Goal: Task Accomplishment & Management: Manage account settings

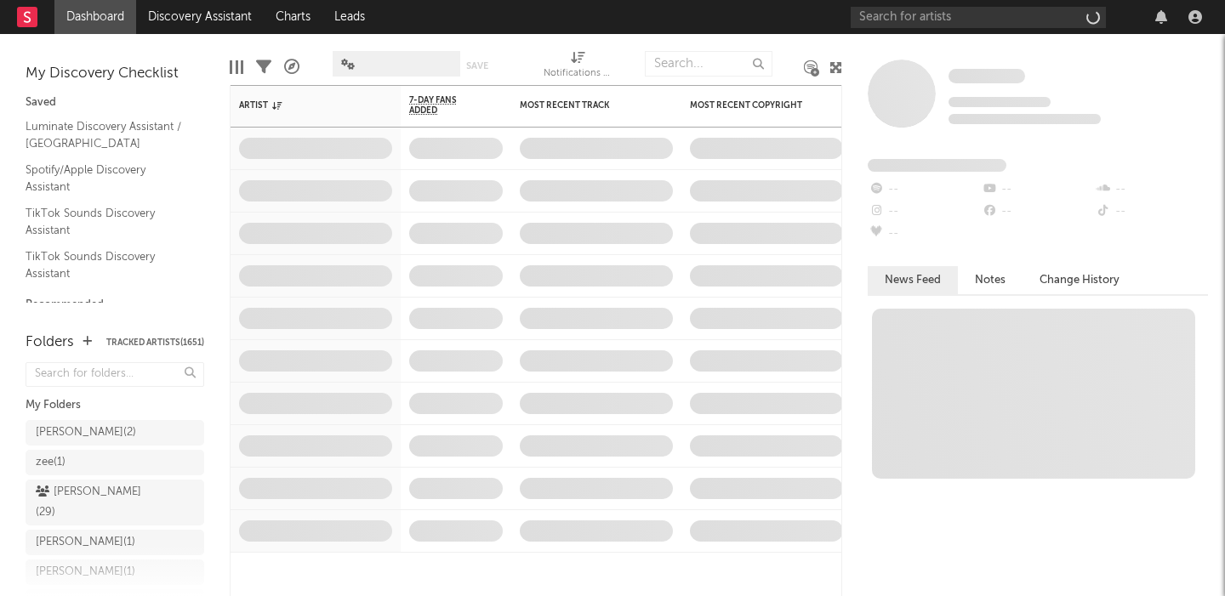
click at [919, 41] on div "Some Artist Tracking Since: [DATE] 0 fans this week 0 fans last week Fans Added…" at bounding box center [1033, 315] width 383 height 562
click at [914, 10] on input "text" at bounding box center [977, 17] width 255 height 21
paste input "letters to lions"
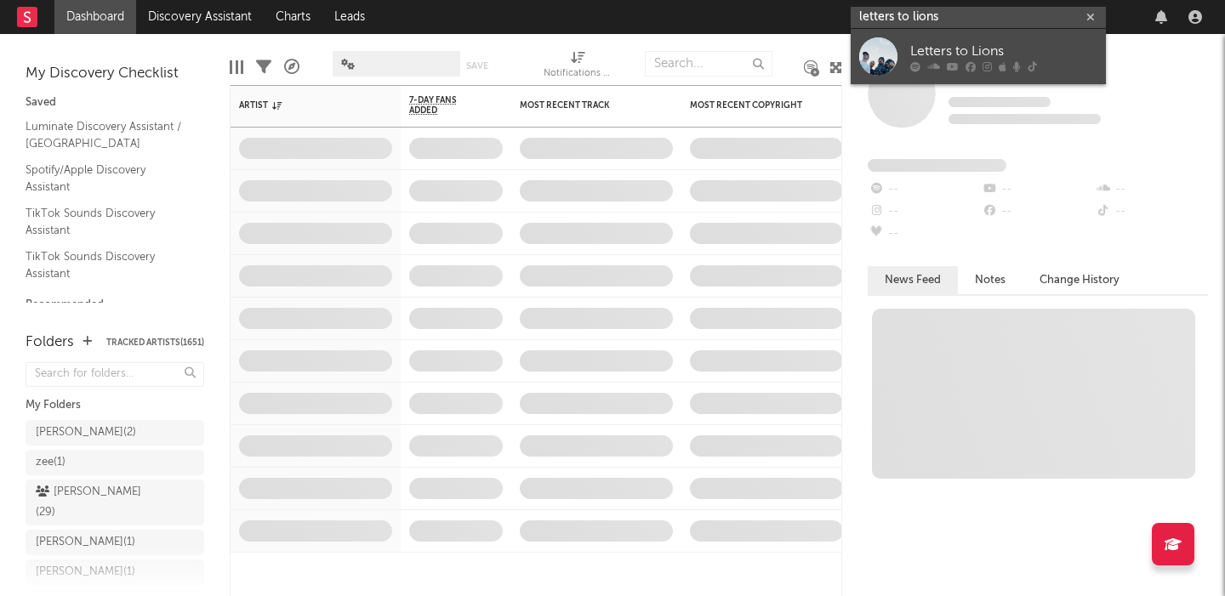
type input "letters to lions"
click at [1029, 51] on div "Letters to Lions" at bounding box center [1003, 51] width 187 height 20
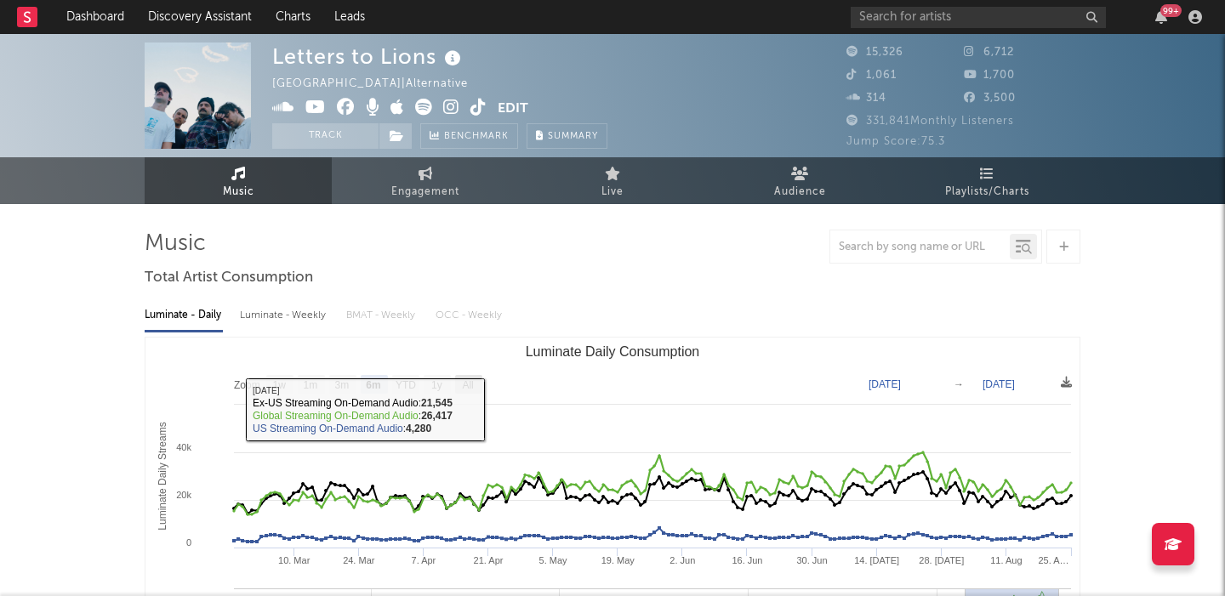
click at [473, 380] on text "All" at bounding box center [467, 385] width 11 height 12
select select "All"
type input "[DATE]"
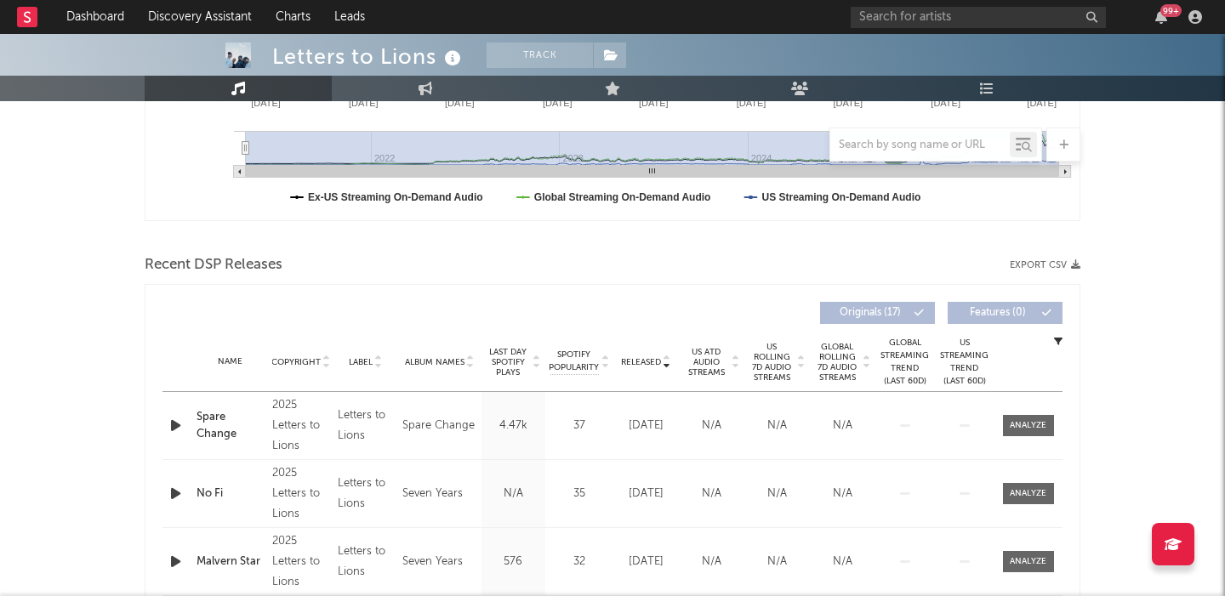
scroll to position [460, 0]
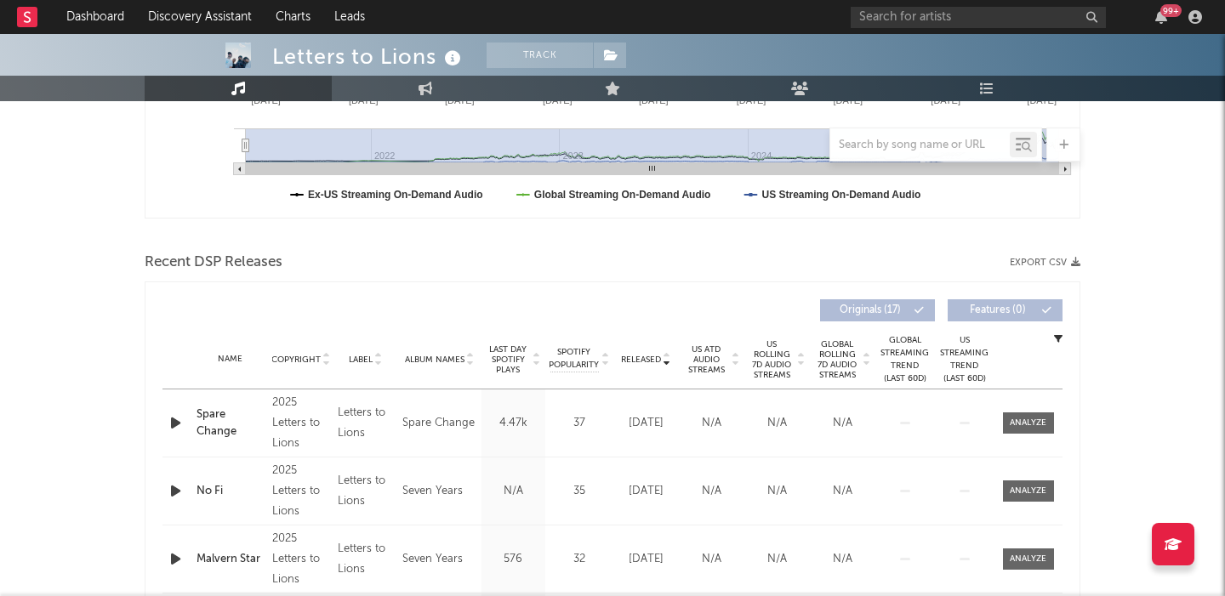
click at [783, 361] on span "US Rolling 7D Audio Streams" at bounding box center [771, 359] width 47 height 41
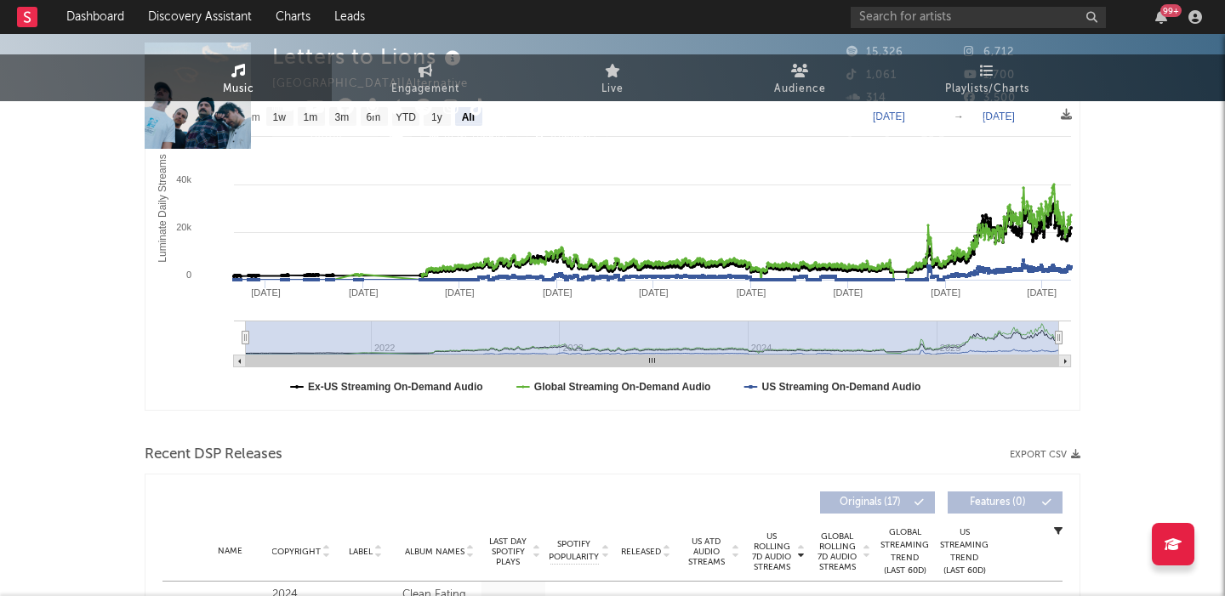
scroll to position [0, 0]
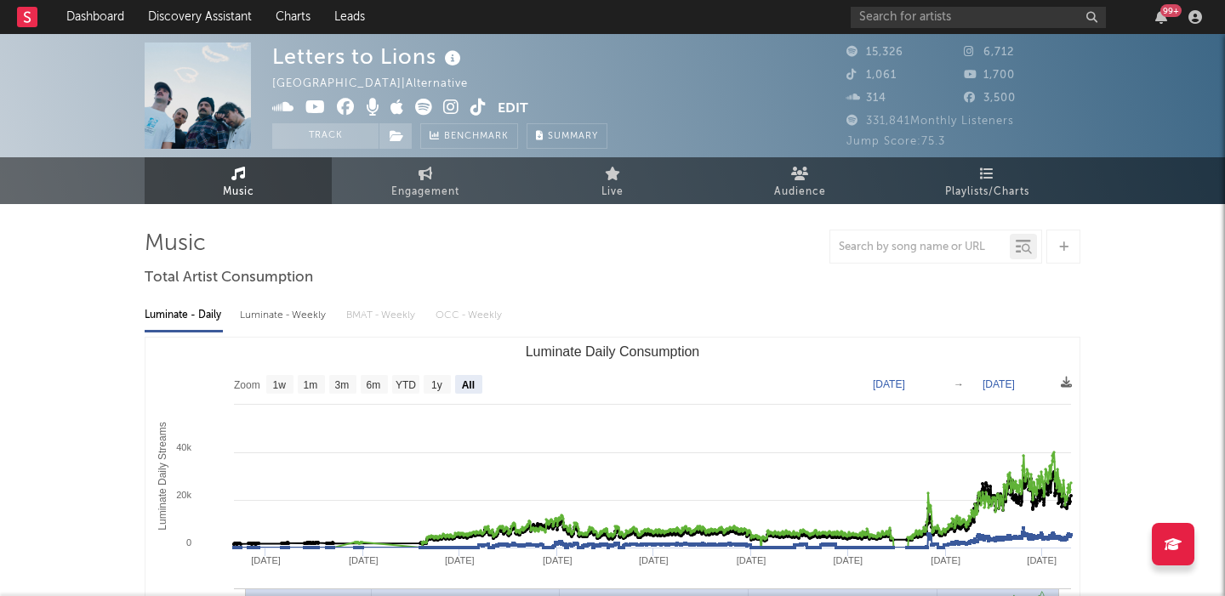
click at [451, 108] on icon at bounding box center [451, 107] width 16 height 17
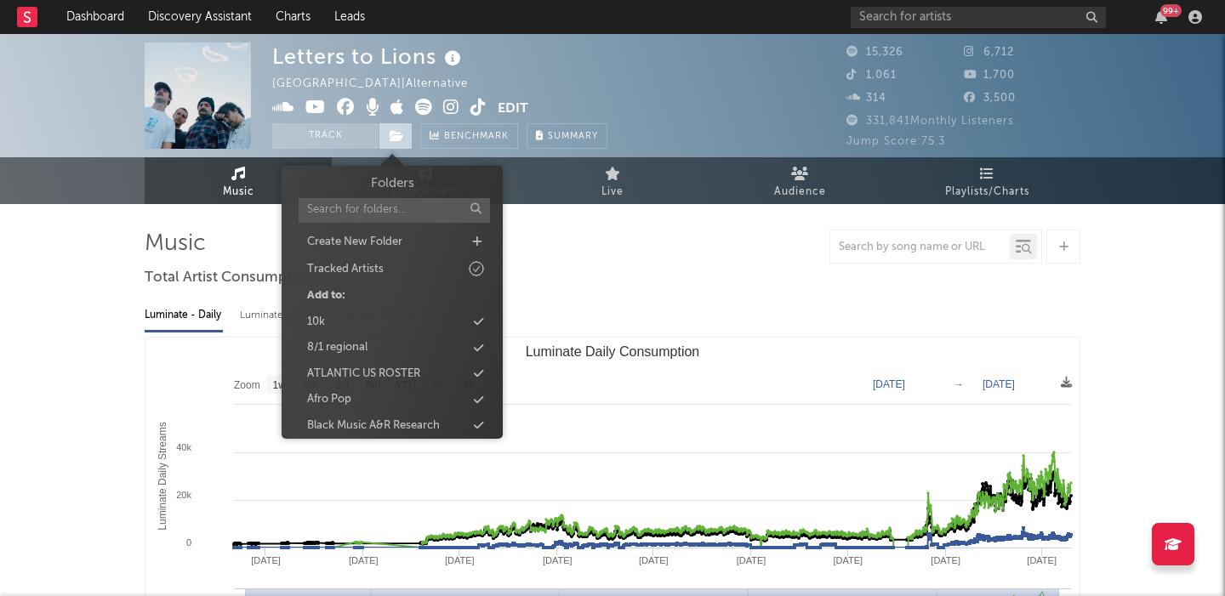
click at [395, 138] on icon at bounding box center [397, 136] width 14 height 12
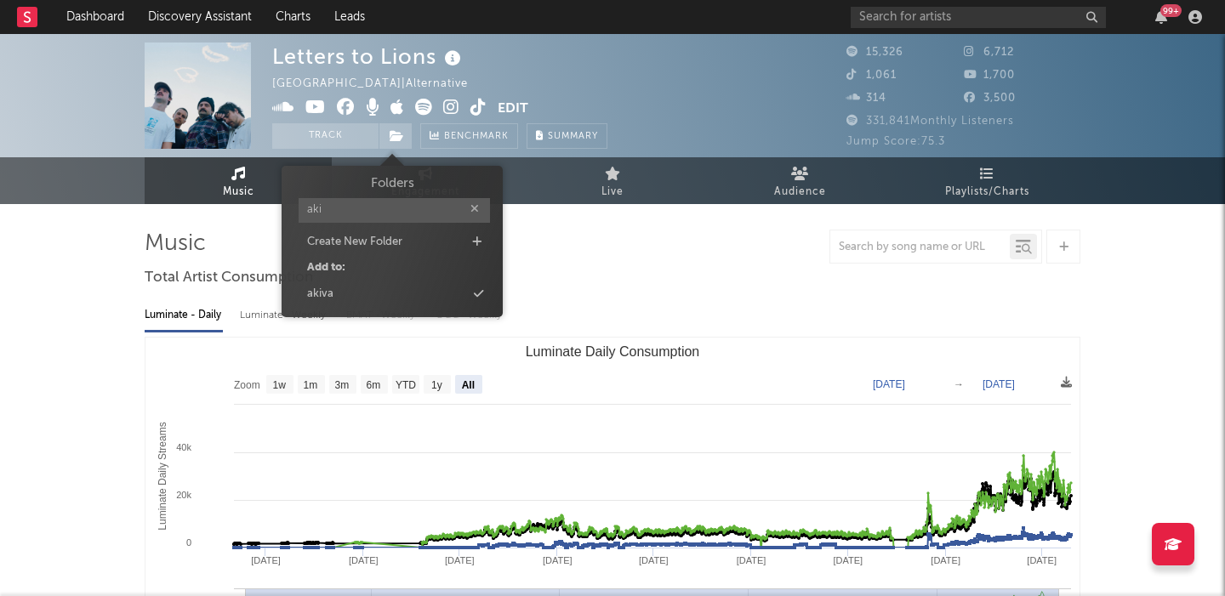
type input "aki"
click at [435, 306] on span "Folders aki Create New Folder Add to: akiva" at bounding box center [392, 241] width 221 height 134
click at [435, 295] on div "akiva" at bounding box center [392, 294] width 196 height 22
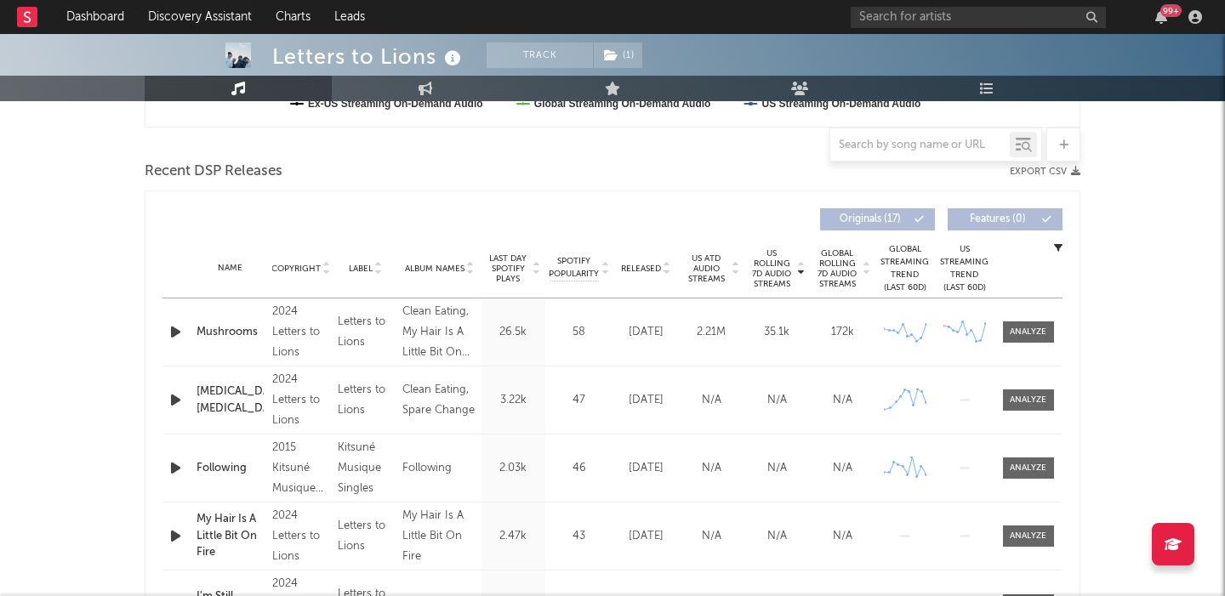
scroll to position [565, 0]
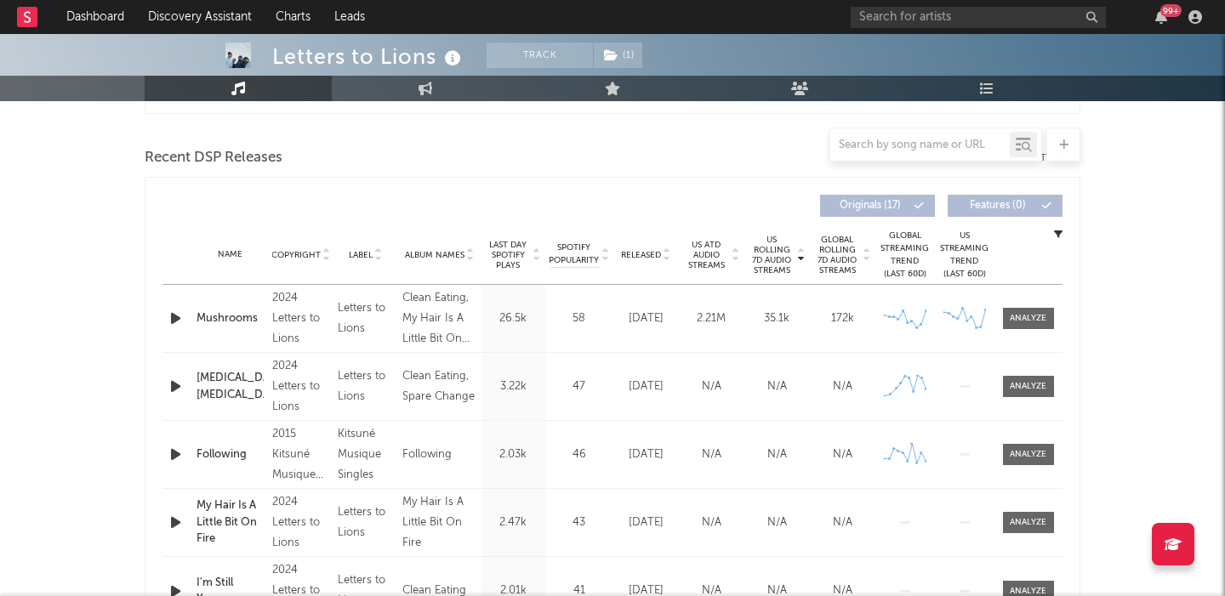
click at [642, 257] on span "Released" at bounding box center [641, 255] width 40 height 10
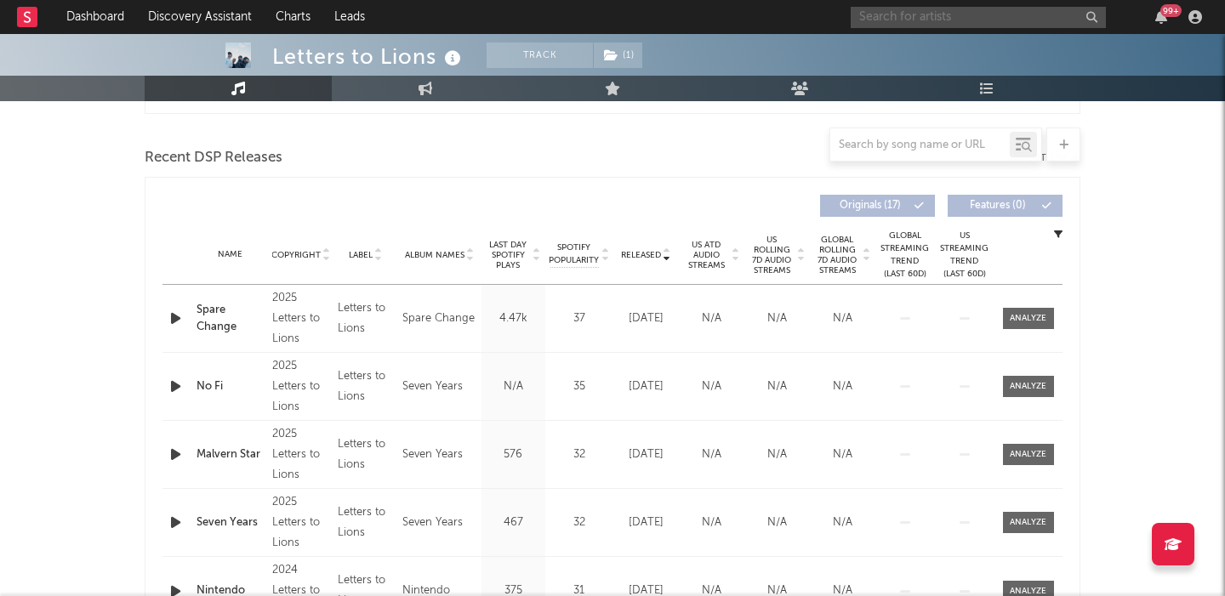
click at [959, 9] on input "text" at bounding box center [977, 17] width 255 height 21
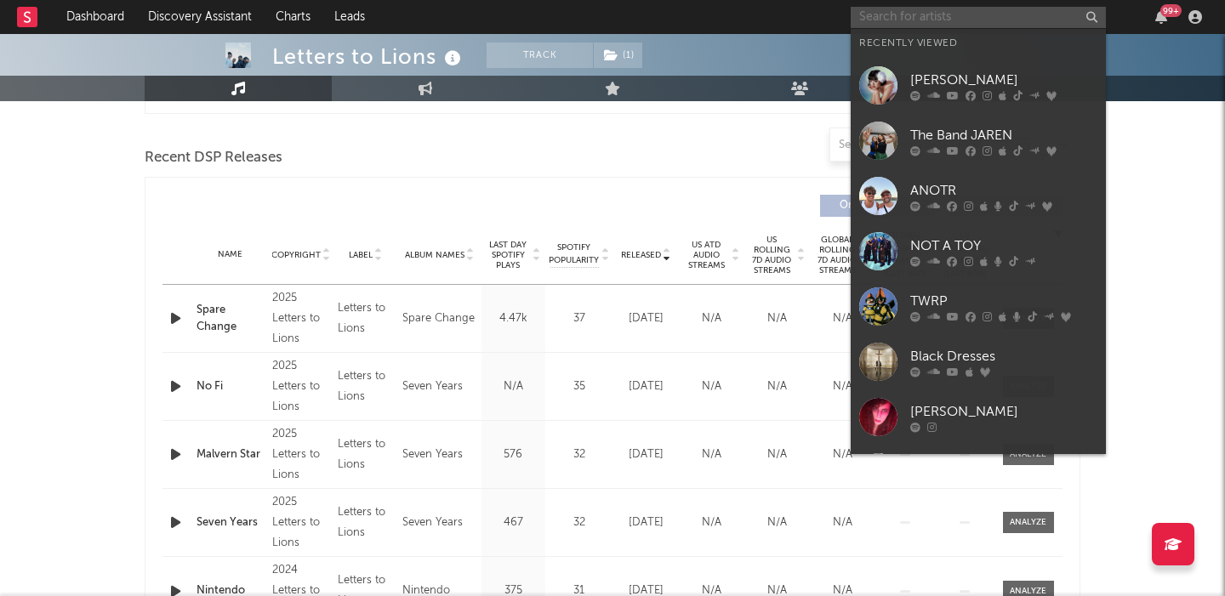
paste input "[URL][DOMAIN_NAME]"
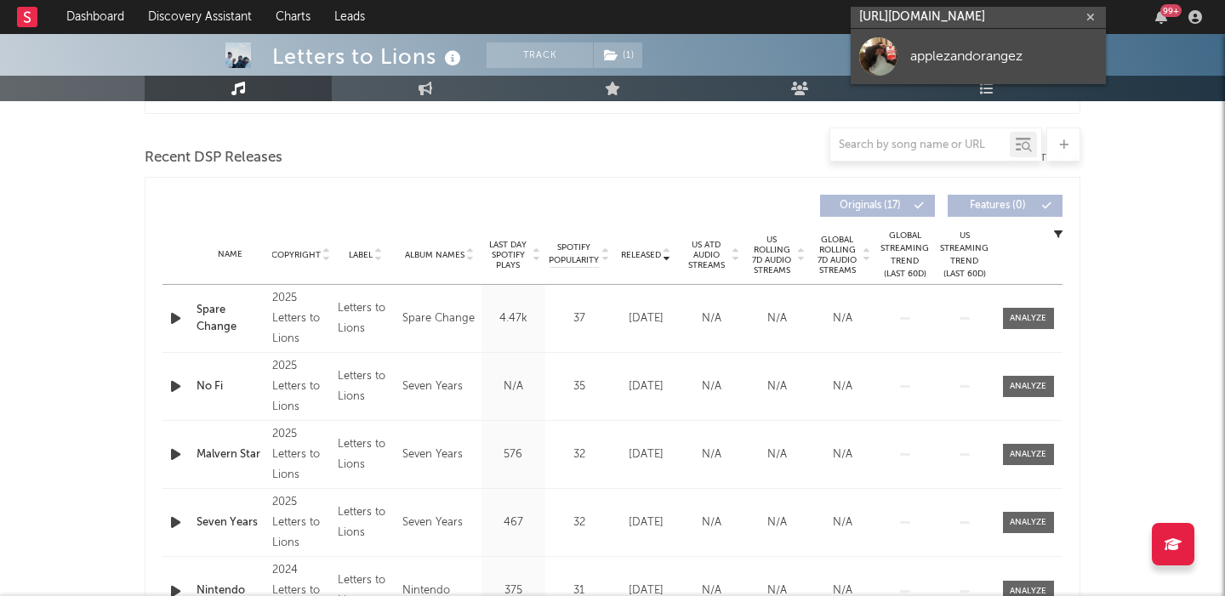
type input "[URL][DOMAIN_NAME]"
click at [982, 50] on div "applezandorangez" at bounding box center [1003, 56] width 187 height 20
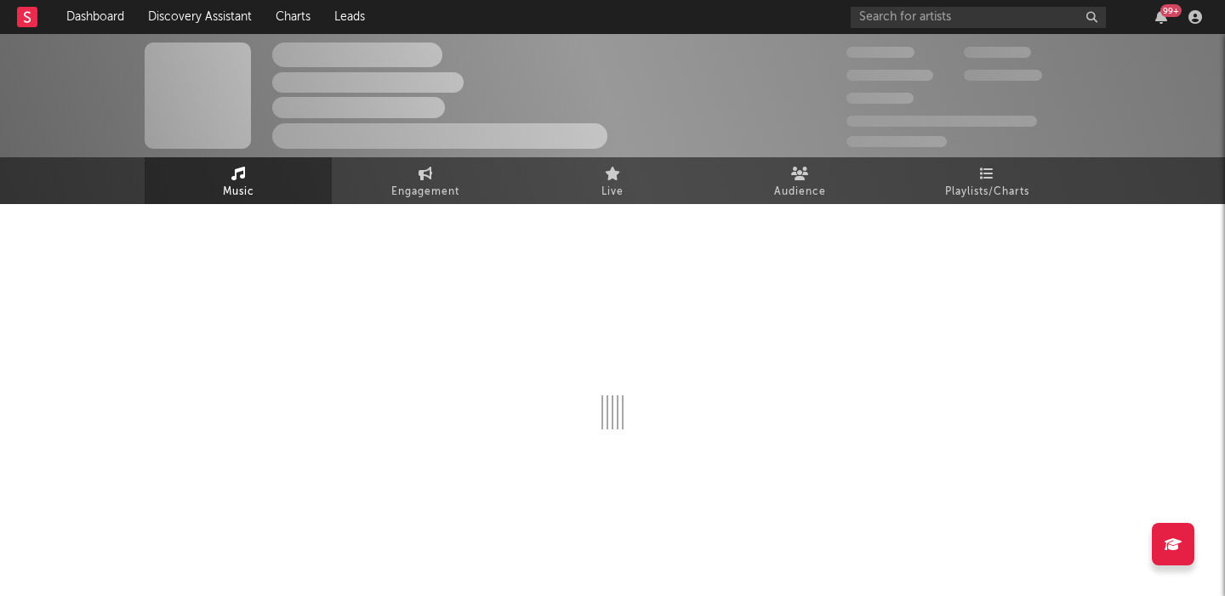
select select "1w"
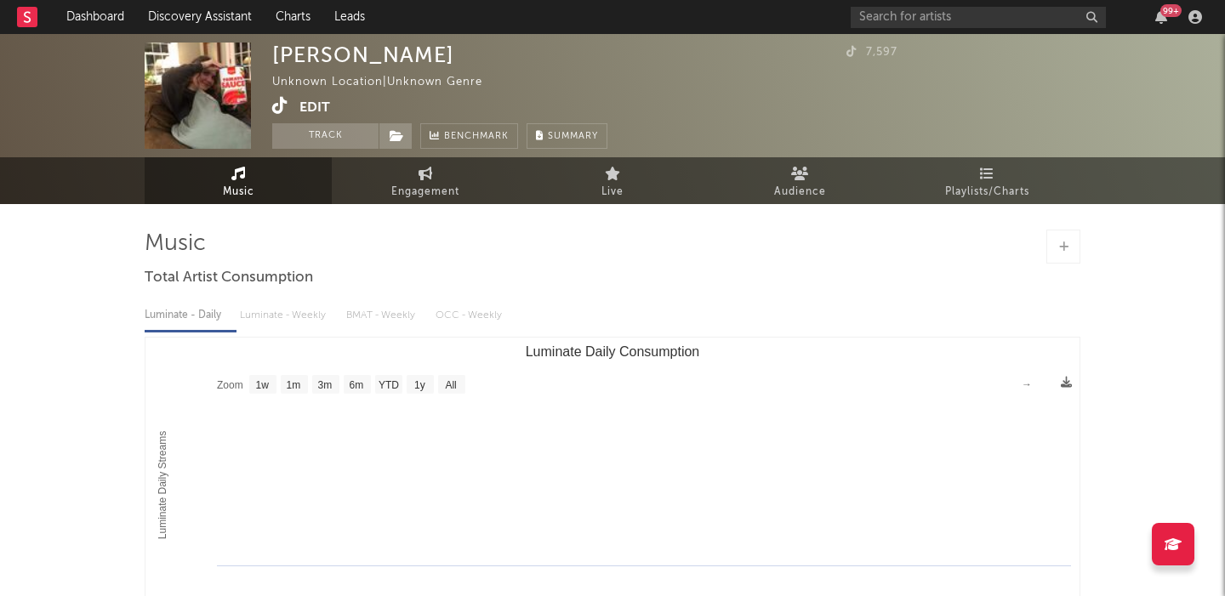
click at [307, 107] on button "Edit" at bounding box center [314, 107] width 31 height 21
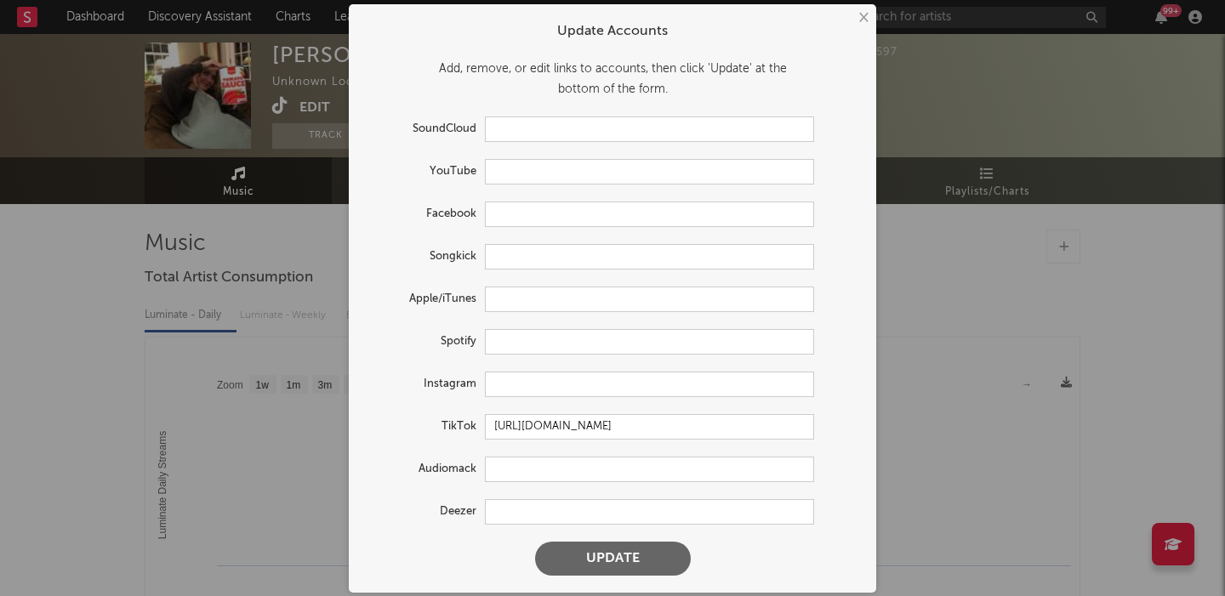
click at [519, 354] on form "Update Accounts Add, remove, or edit links to accounts, then click 'Update' at …" at bounding box center [612, 299] width 510 height 572
click at [519, 337] on input "text" at bounding box center [649, 342] width 329 height 26
paste input "[URL][DOMAIN_NAME]"
type input "[URL][DOMAIN_NAME]"
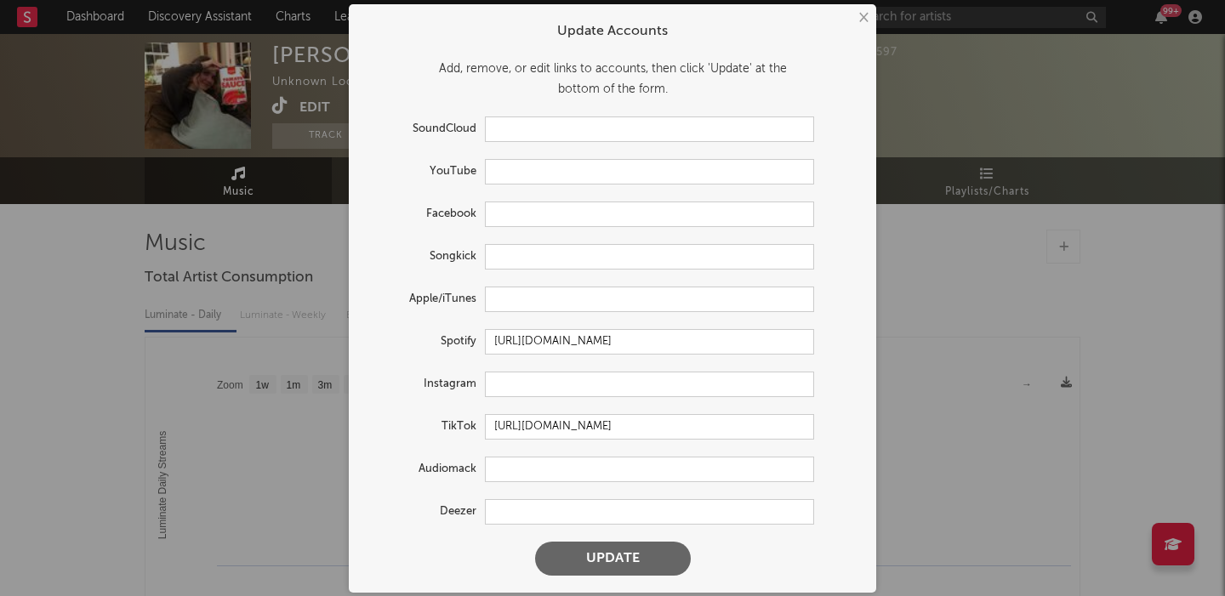
click at [600, 558] on button "Update" at bounding box center [613, 559] width 156 height 34
click at [185, 344] on div "× Update Accounts Add, remove, or edit links to accounts, then click 'Update' a…" at bounding box center [612, 298] width 1225 height 596
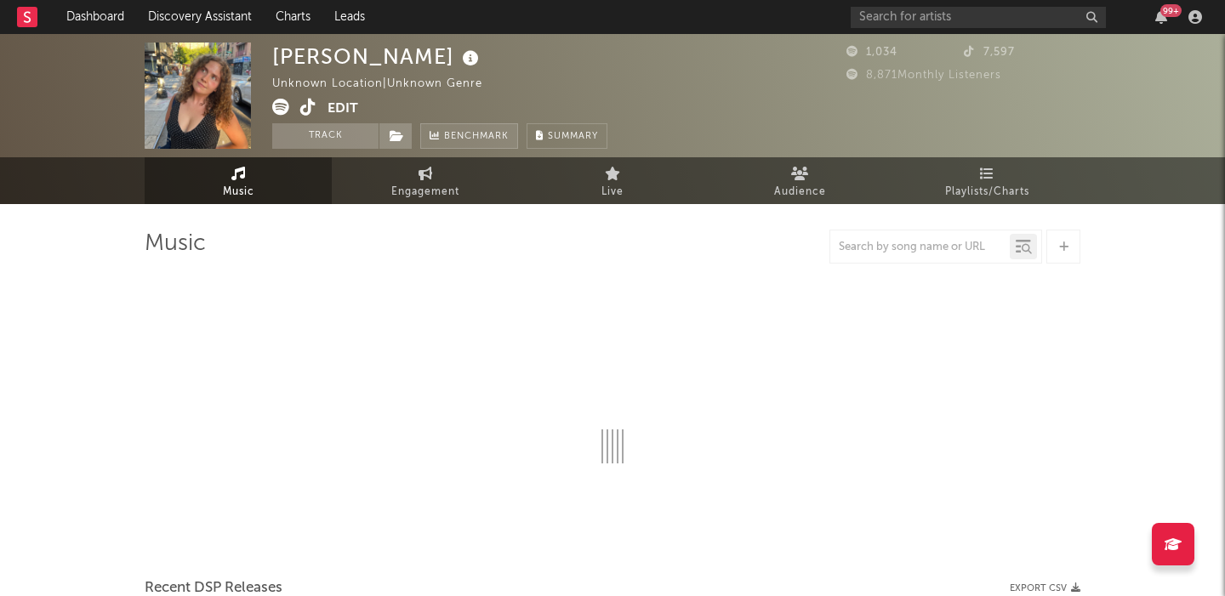
select select "1w"
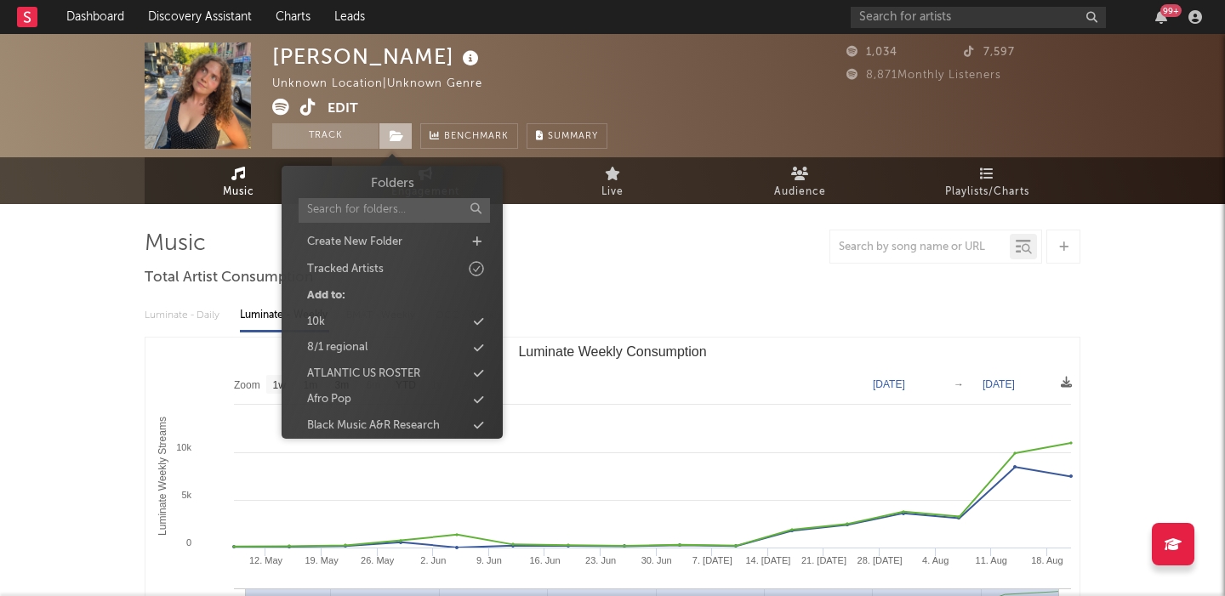
click at [393, 134] on icon at bounding box center [397, 136] width 14 height 12
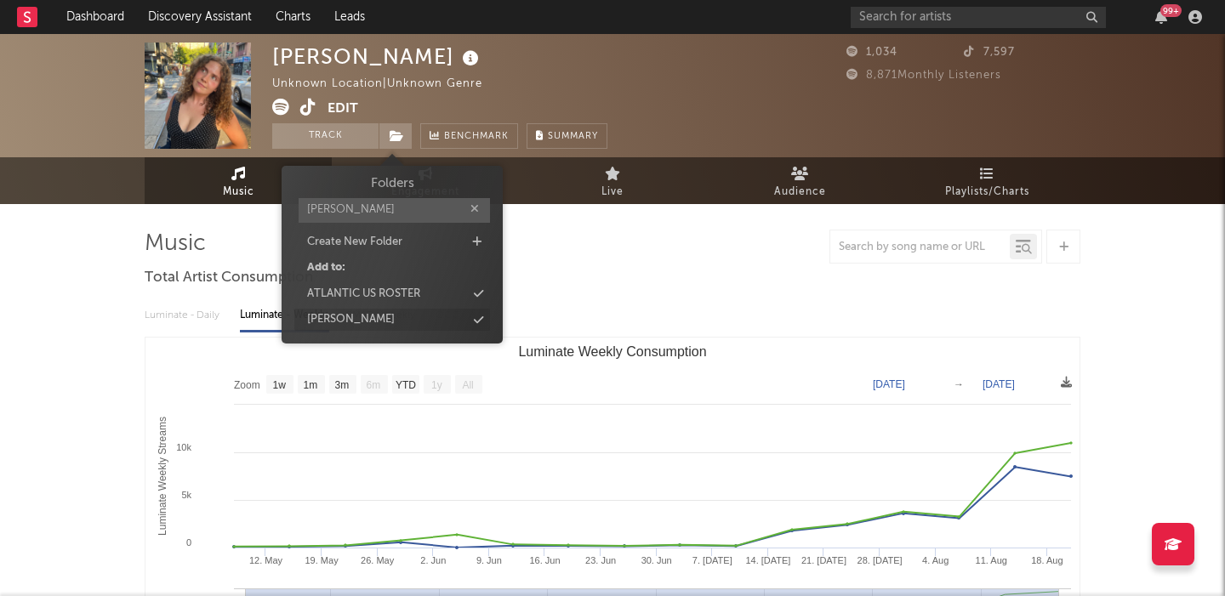
type input "[PERSON_NAME]"
click at [397, 325] on div "[PERSON_NAME]" at bounding box center [392, 320] width 196 height 22
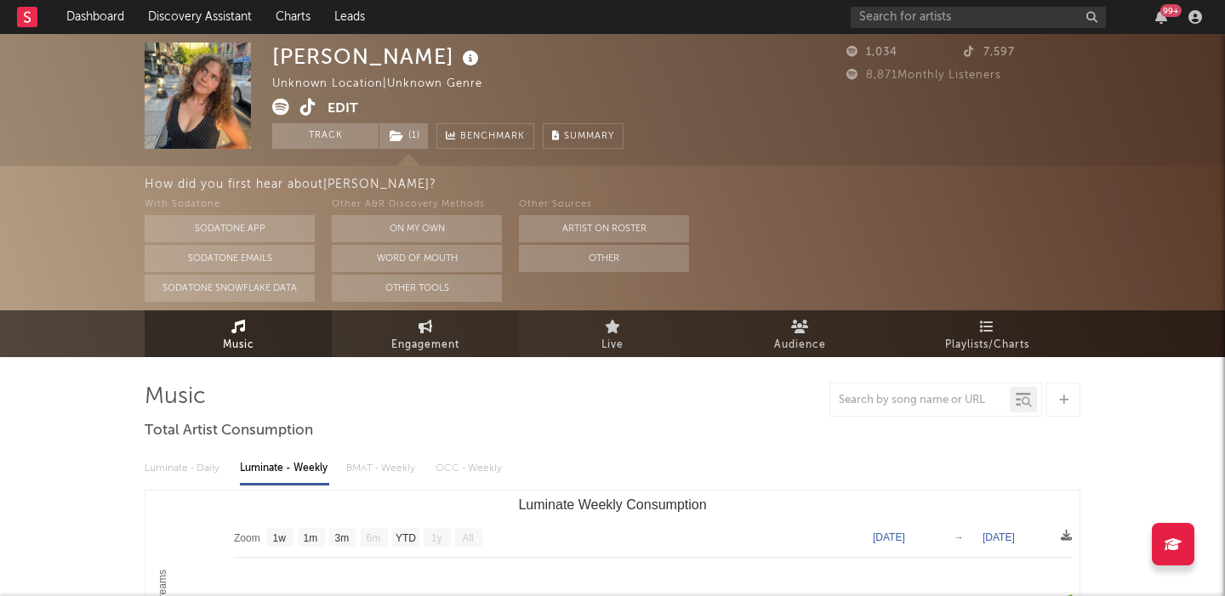
click at [475, 315] on link "Engagement" at bounding box center [425, 333] width 187 height 47
select select "1w"
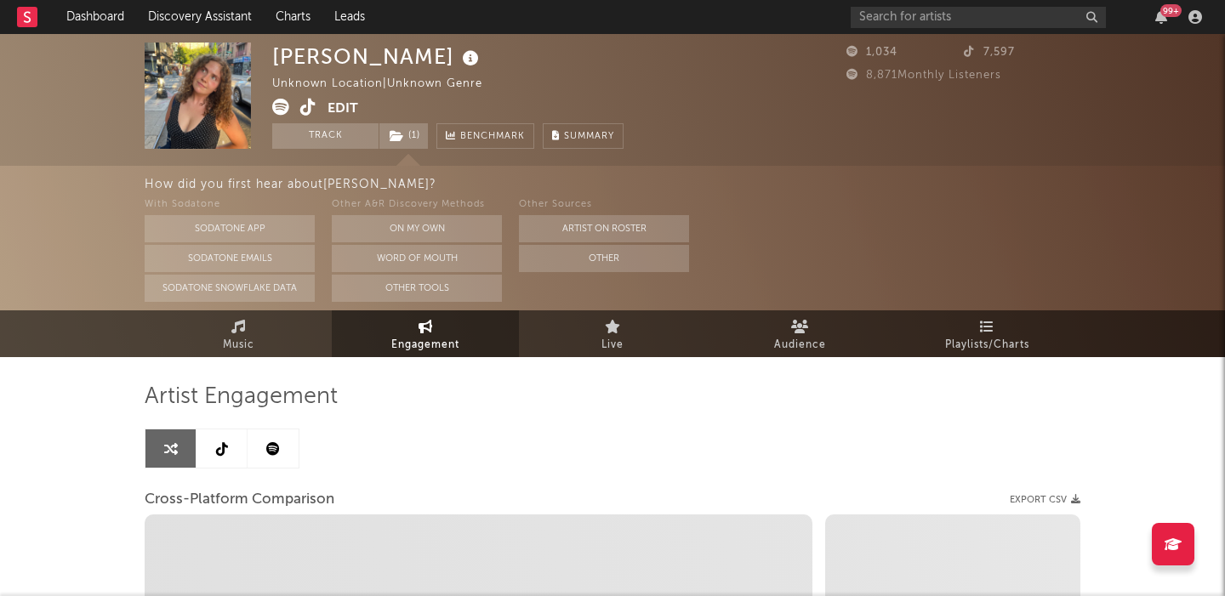
click at [462, 213] on div "Other A&R Discovery Methods" at bounding box center [417, 205] width 170 height 20
click at [467, 228] on button "On My Own" at bounding box center [417, 228] width 170 height 27
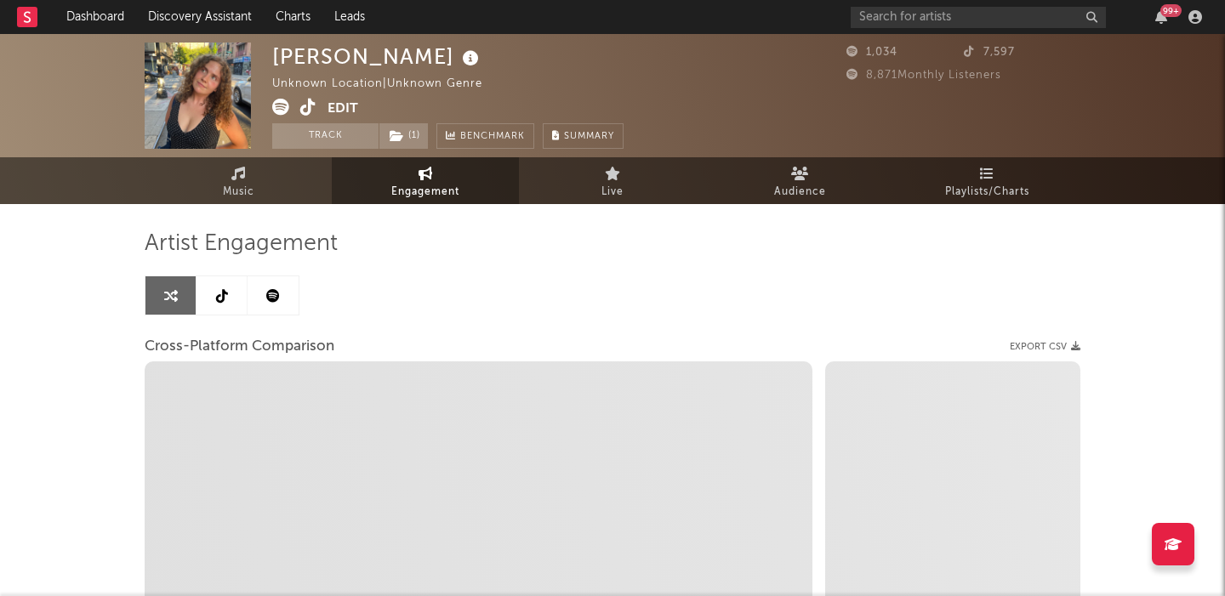
select select "1m"
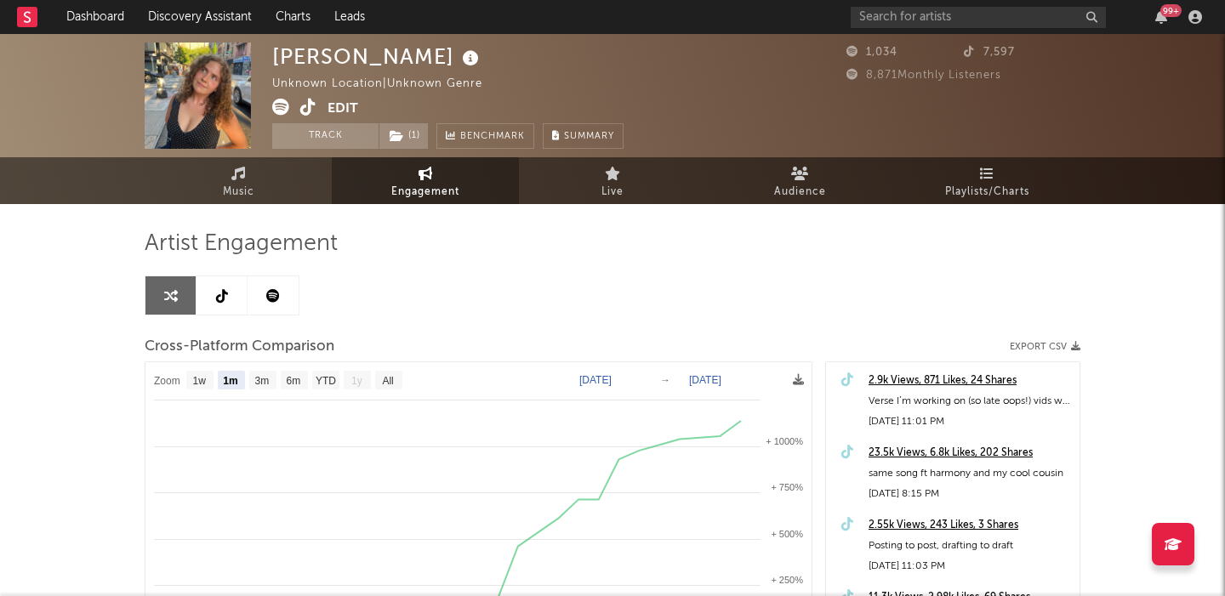
scroll to position [4, 0]
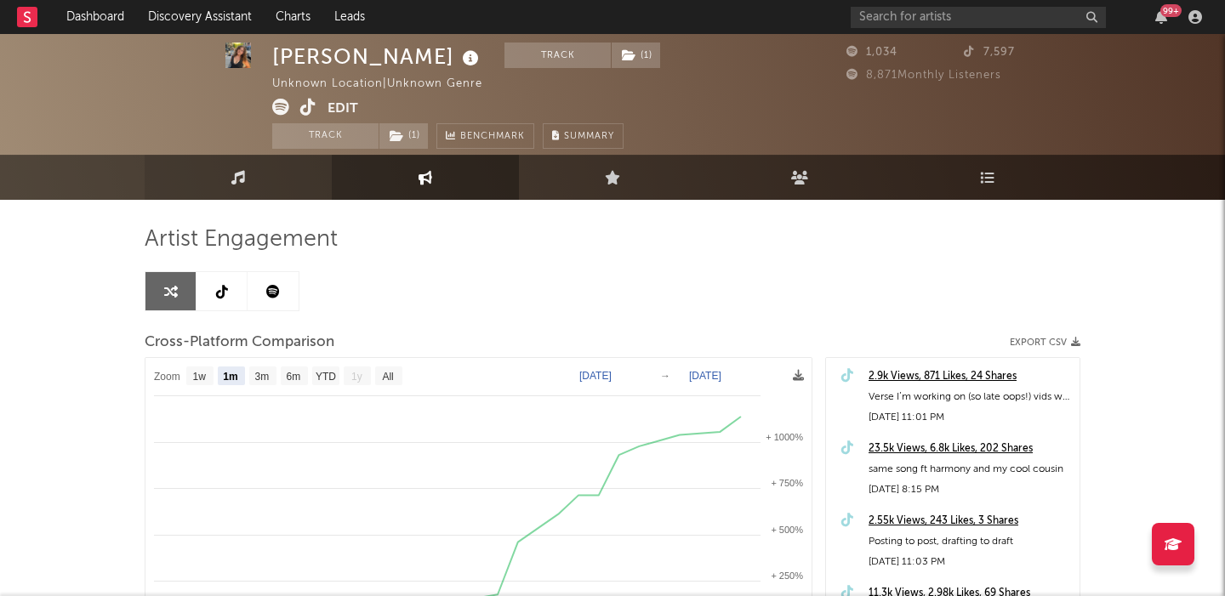
click at [263, 178] on link "Music" at bounding box center [238, 177] width 187 height 45
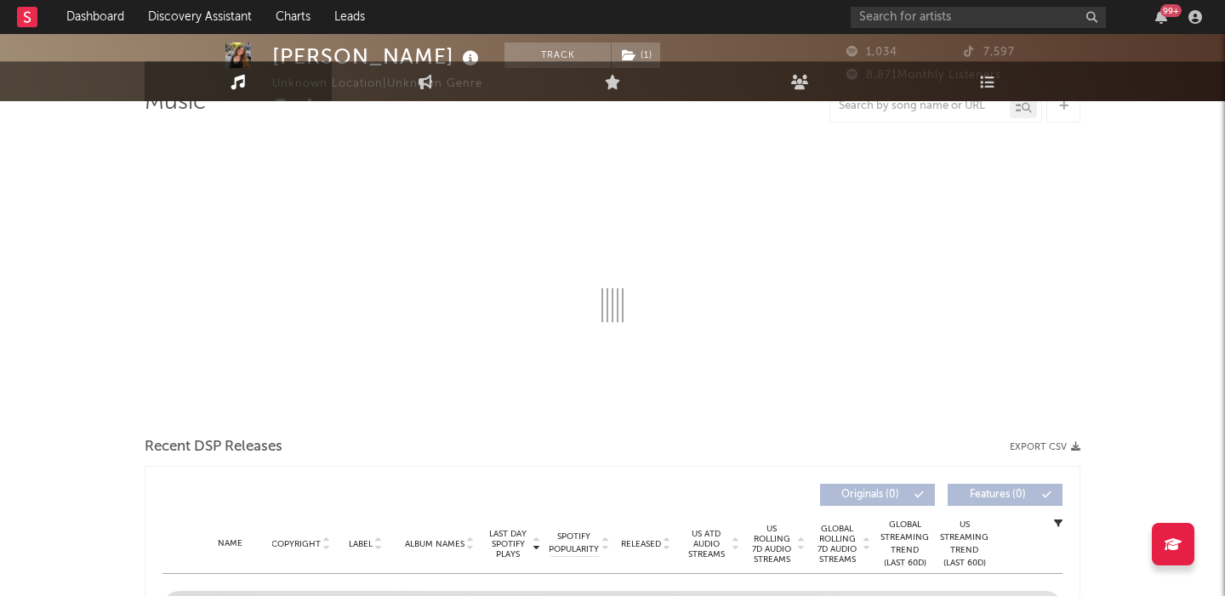
select select "1w"
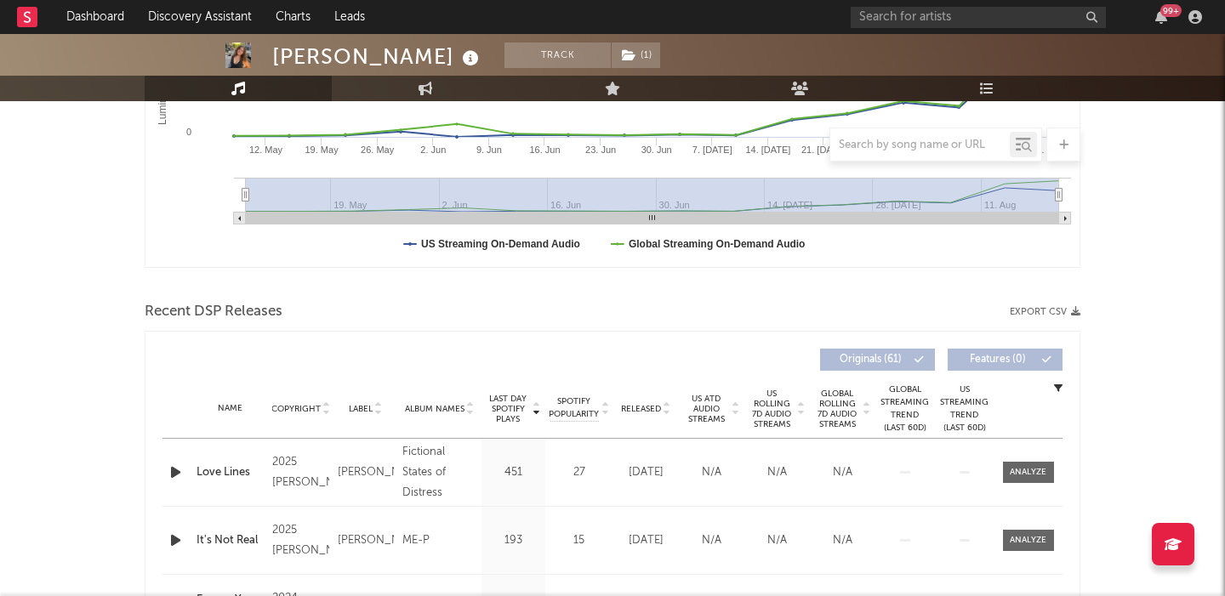
scroll to position [523, 0]
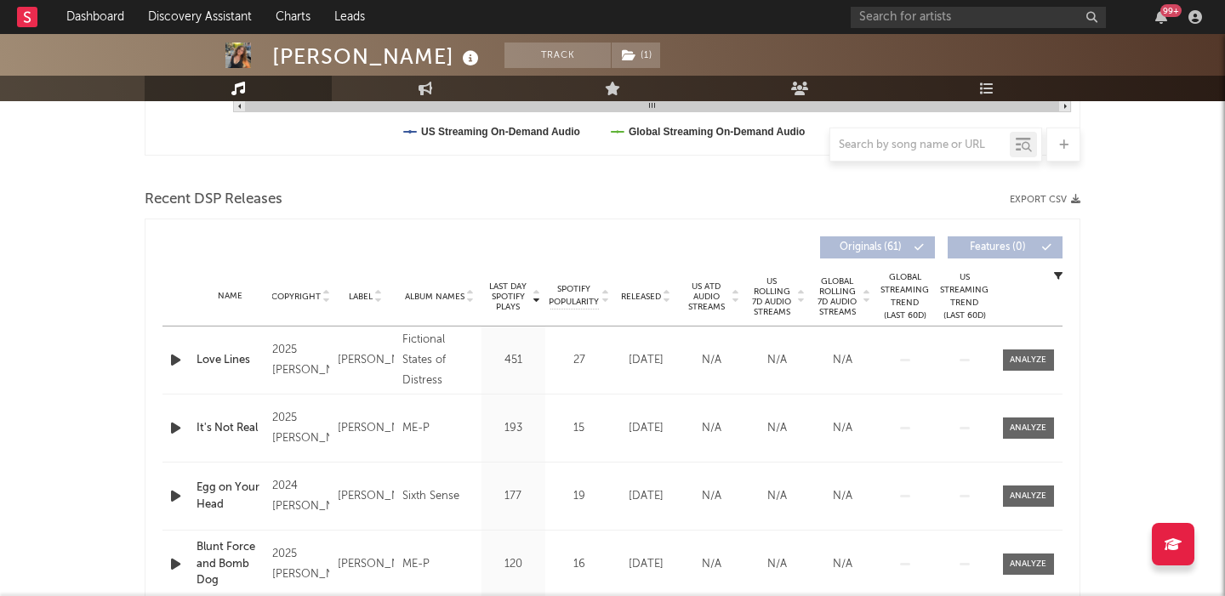
click at [641, 298] on span "Released" at bounding box center [641, 297] width 40 height 10
click at [174, 363] on icon "button" at bounding box center [176, 360] width 18 height 21
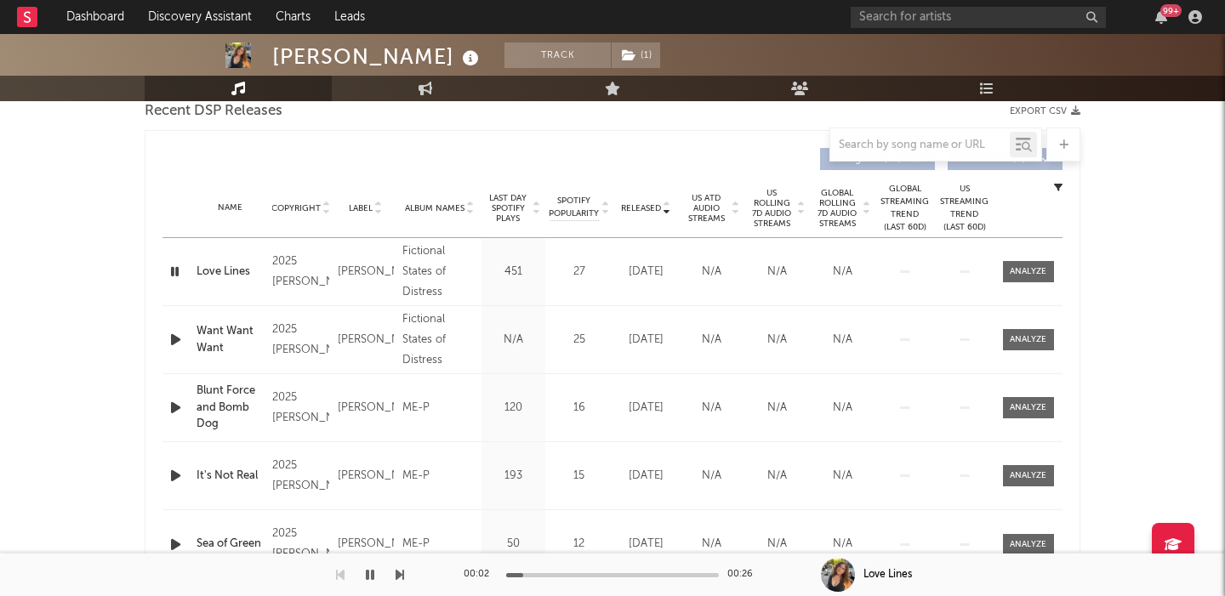
scroll to position [624, 0]
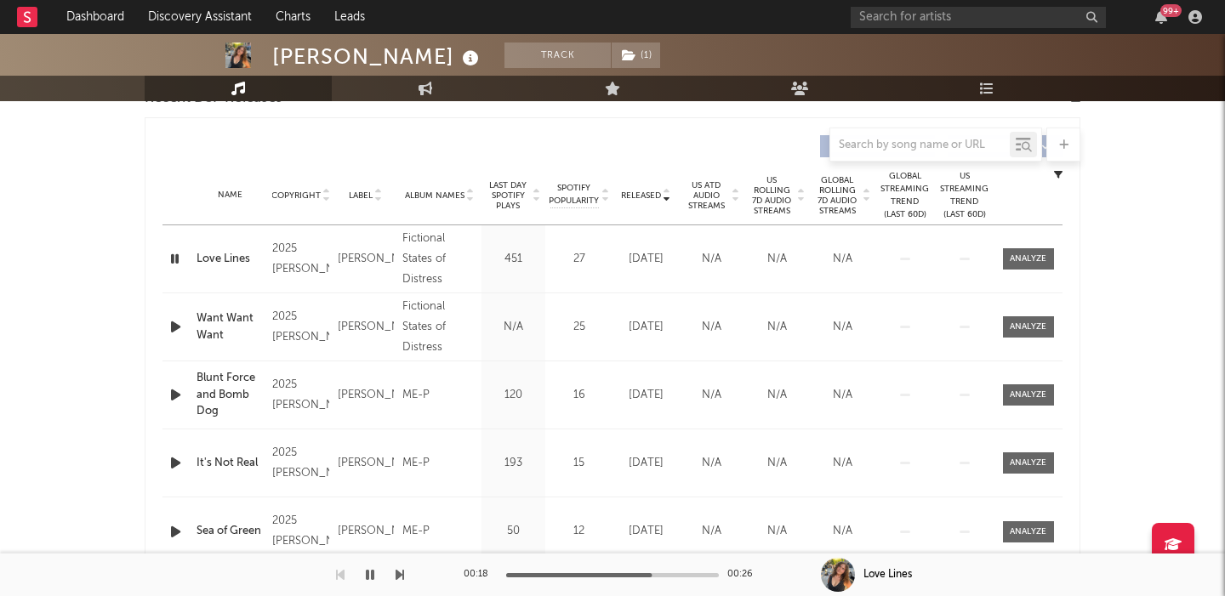
click at [384, 56] on div "[PERSON_NAME]" at bounding box center [377, 57] width 211 height 28
copy div "[PERSON_NAME]"
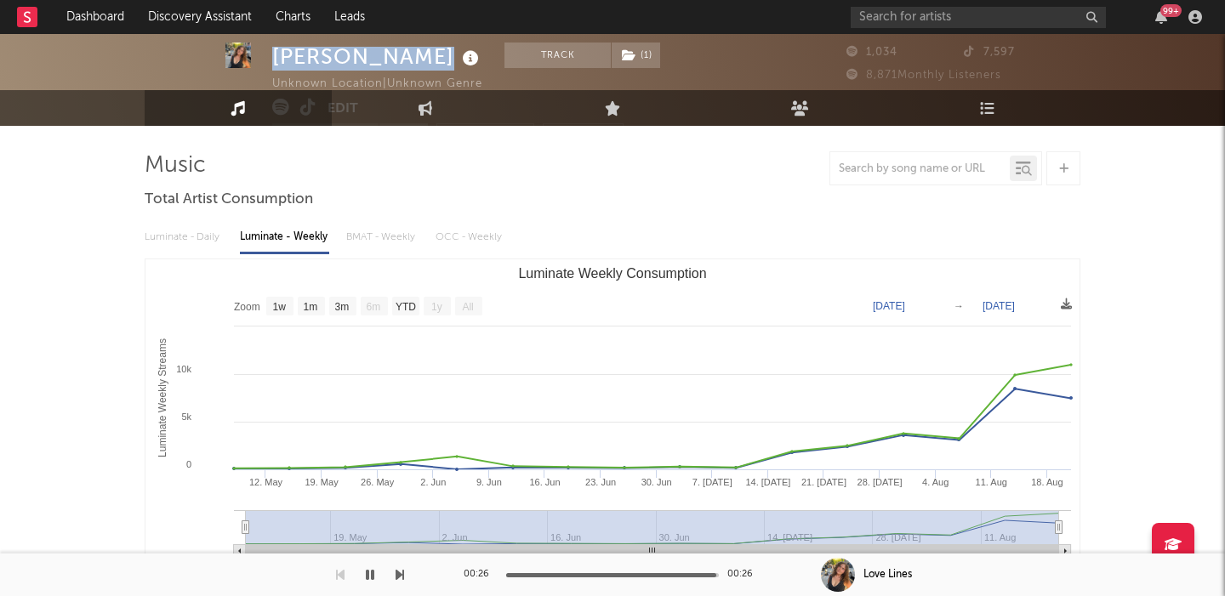
scroll to position [0, 0]
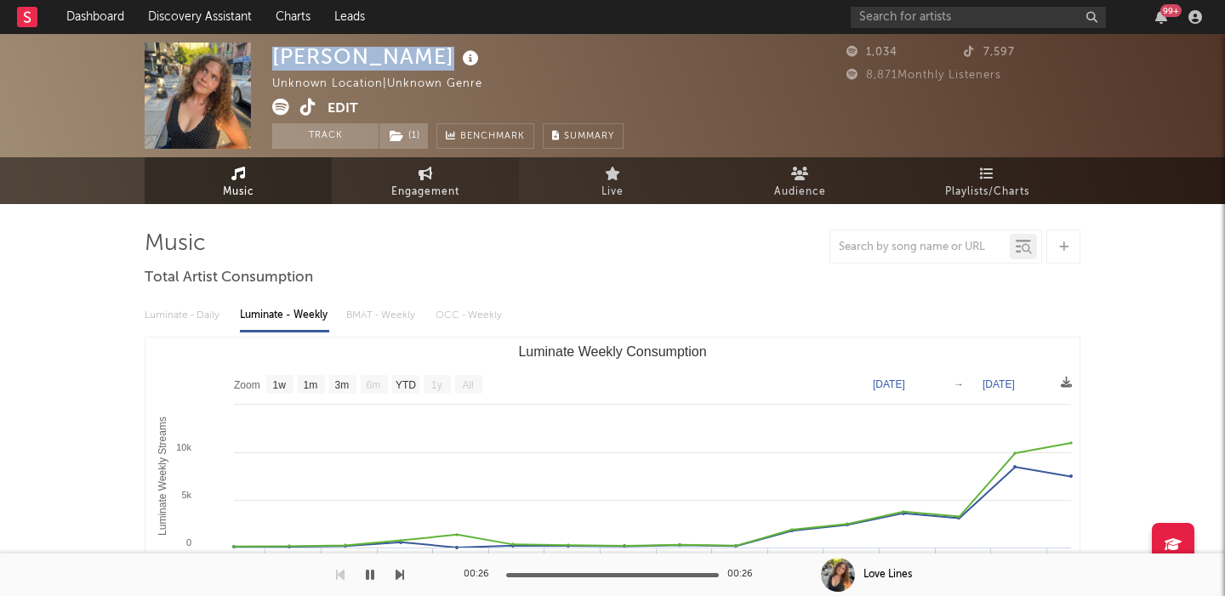
click at [387, 192] on link "Engagement" at bounding box center [425, 180] width 187 height 47
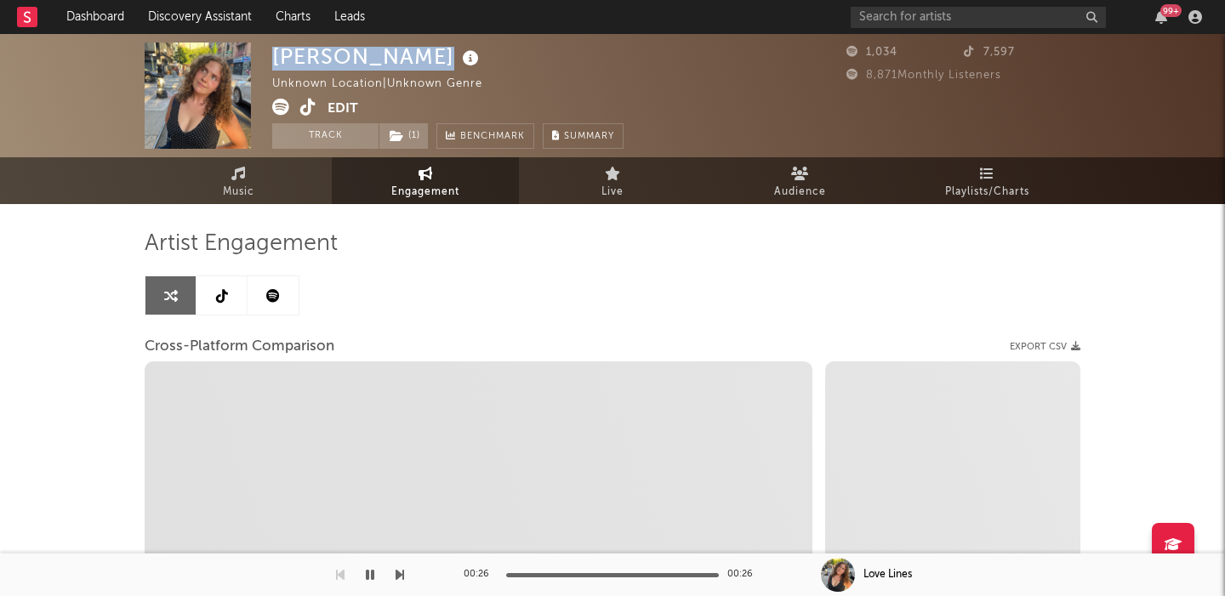
select select "1w"
select select "1m"
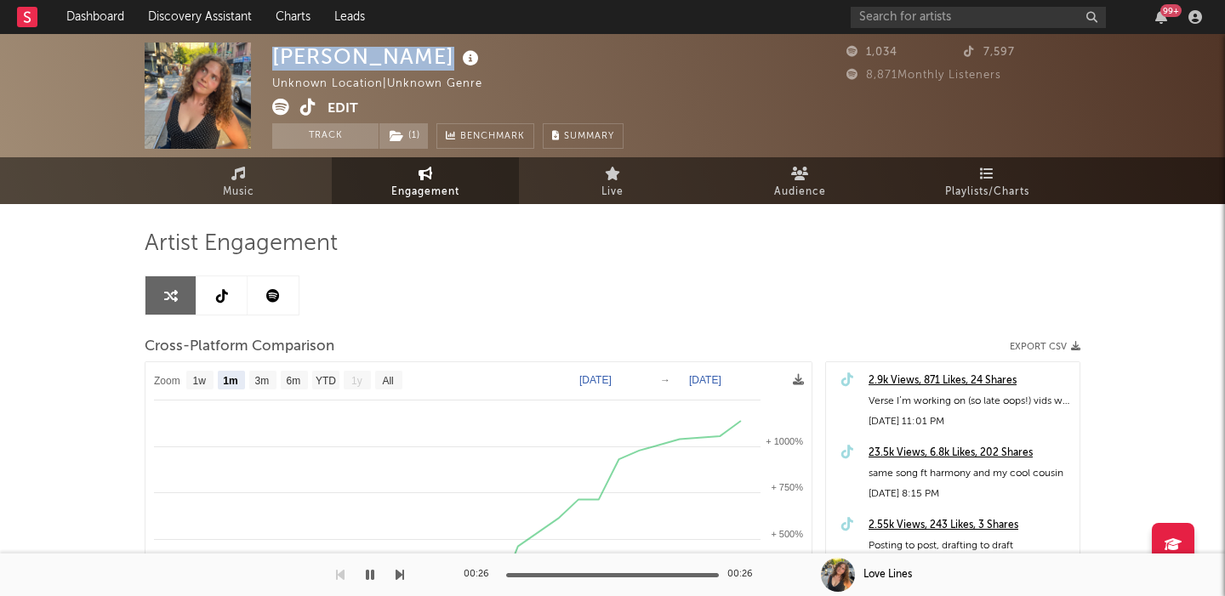
click at [338, 105] on button "Edit" at bounding box center [342, 109] width 31 height 21
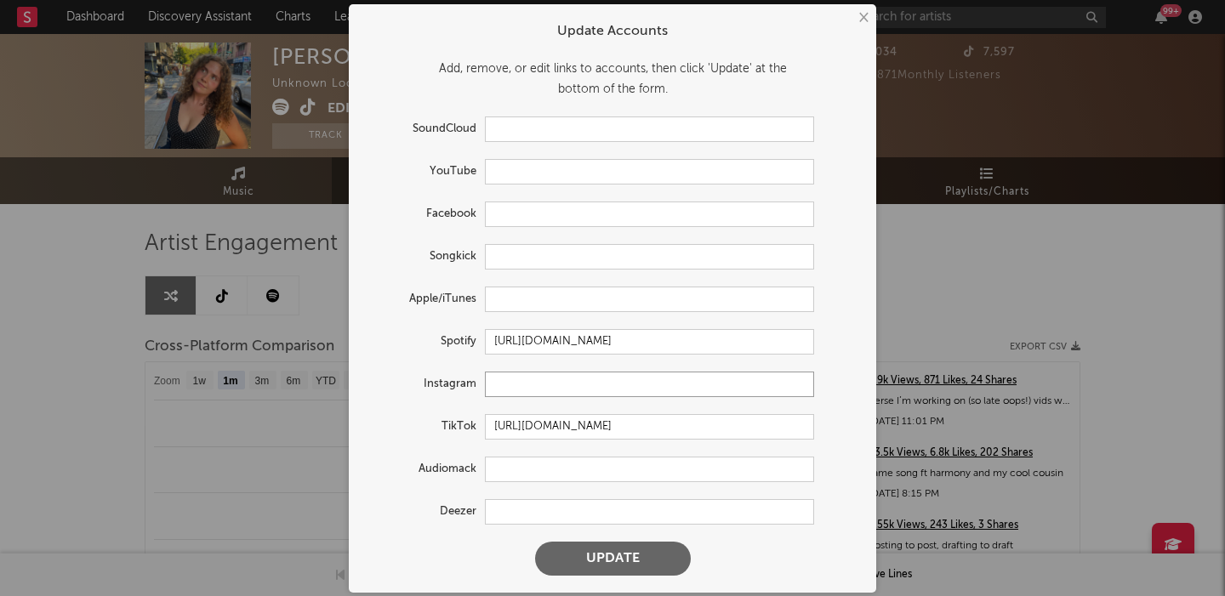
click at [513, 385] on input "text" at bounding box center [649, 385] width 329 height 26
paste input "[URL][DOMAIN_NAME]"
type input "[URL][DOMAIN_NAME]"
click at [596, 553] on button "Update" at bounding box center [613, 559] width 156 height 34
click at [225, 397] on div "× Update Accounts Add, remove, or edit links to accounts, then click 'Update' a…" at bounding box center [612, 298] width 1225 height 596
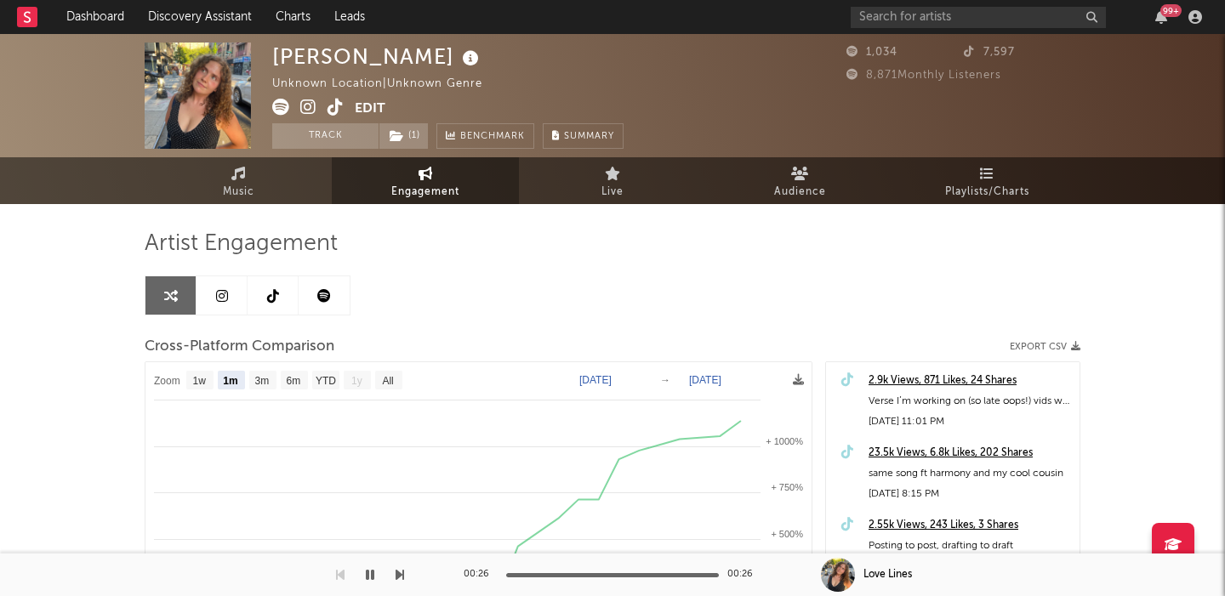
select select "1w"
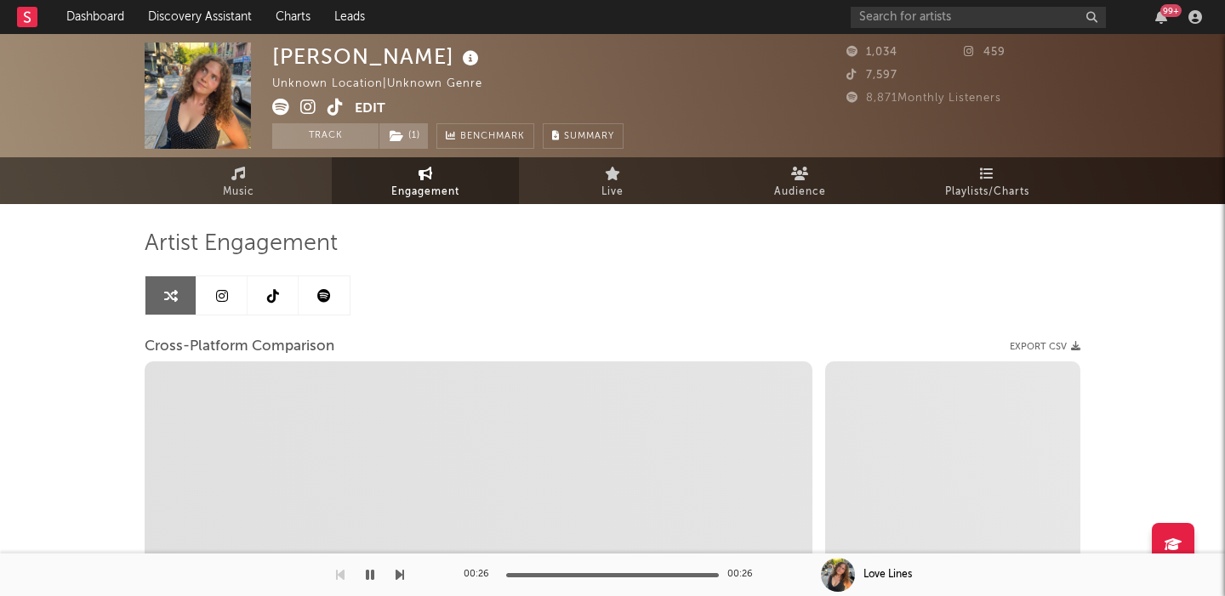
select select "1m"
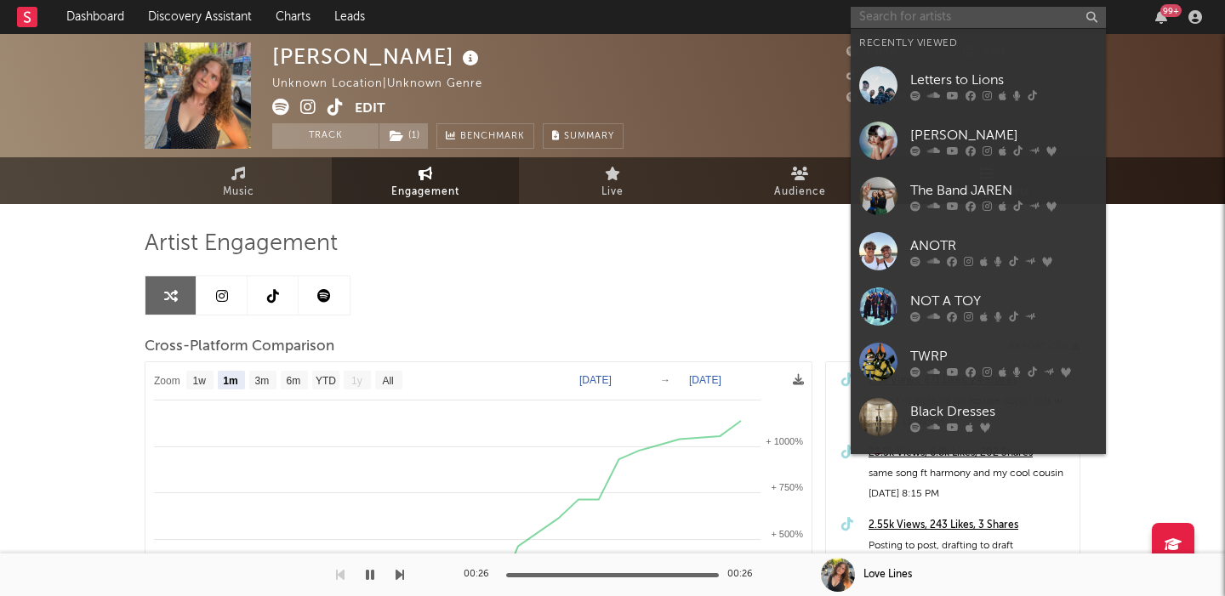
click at [887, 20] on input "text" at bounding box center [977, 17] width 255 height 21
paste input "[URL][DOMAIN_NAME]"
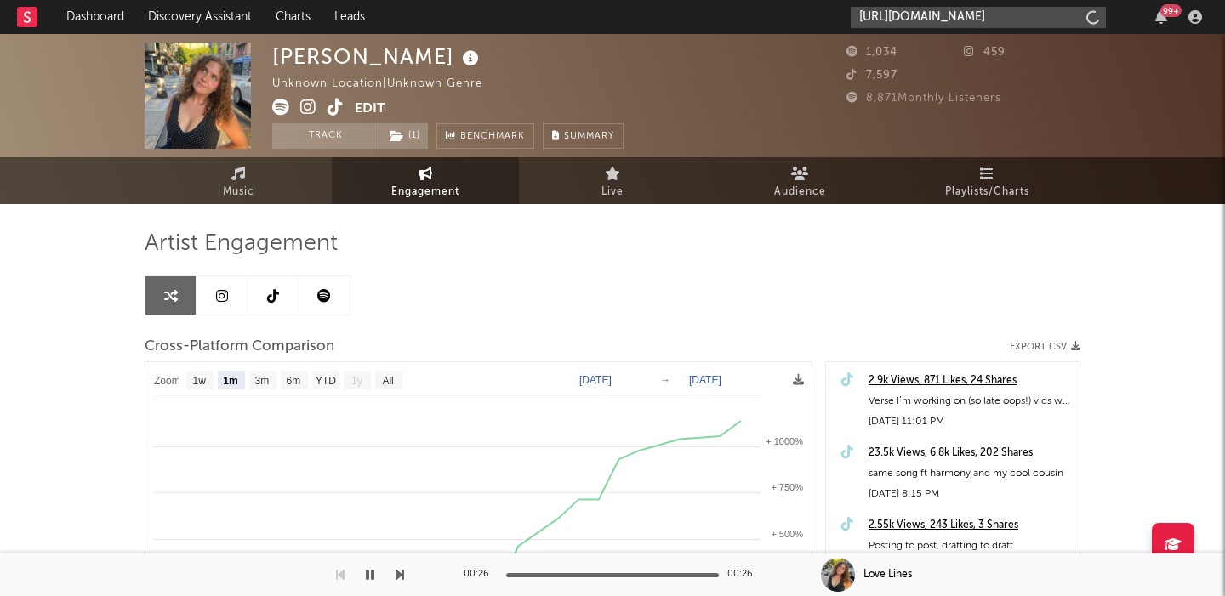
scroll to position [0, 217]
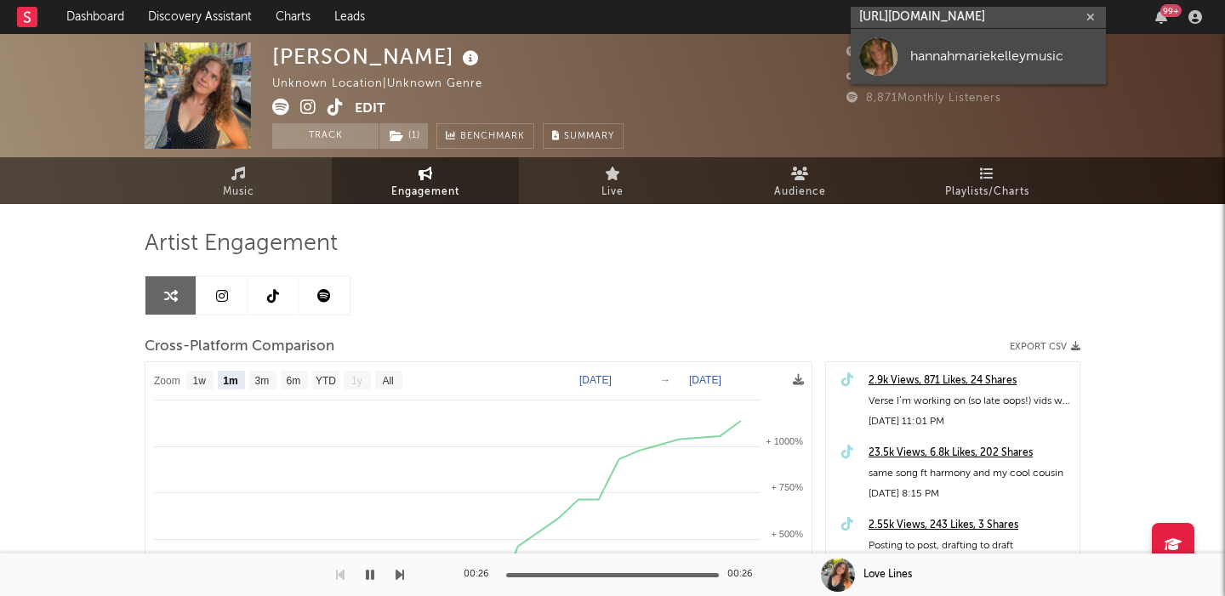
type input "[URL][DOMAIN_NAME]"
click at [929, 55] on div "hannahmariekelleymusic" at bounding box center [1003, 56] width 187 height 20
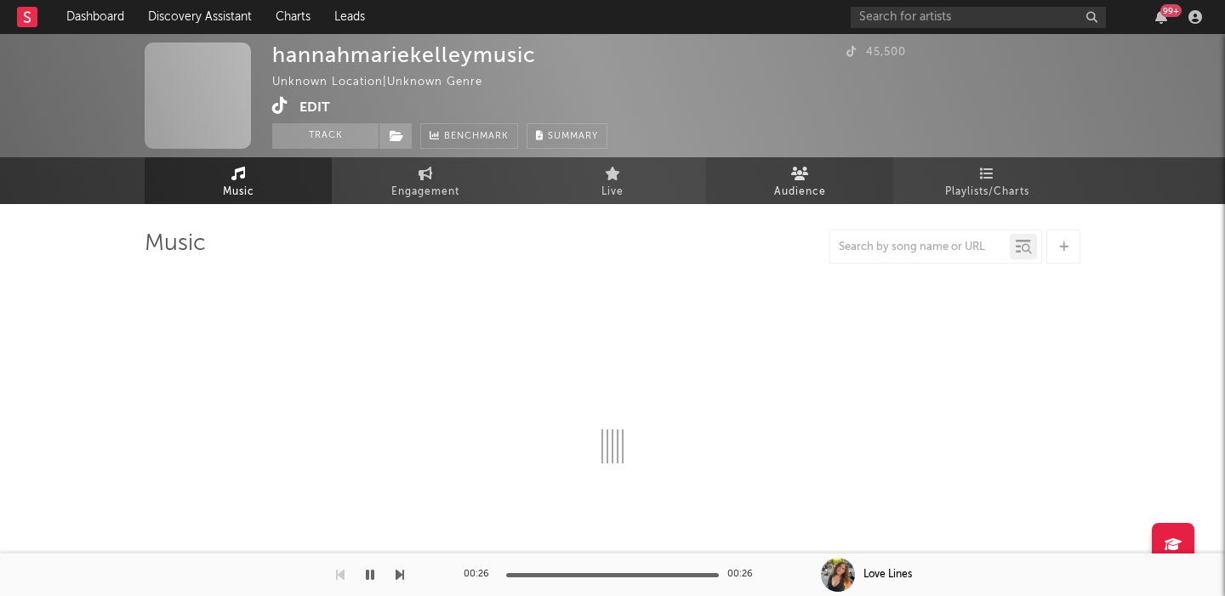
select select "1w"
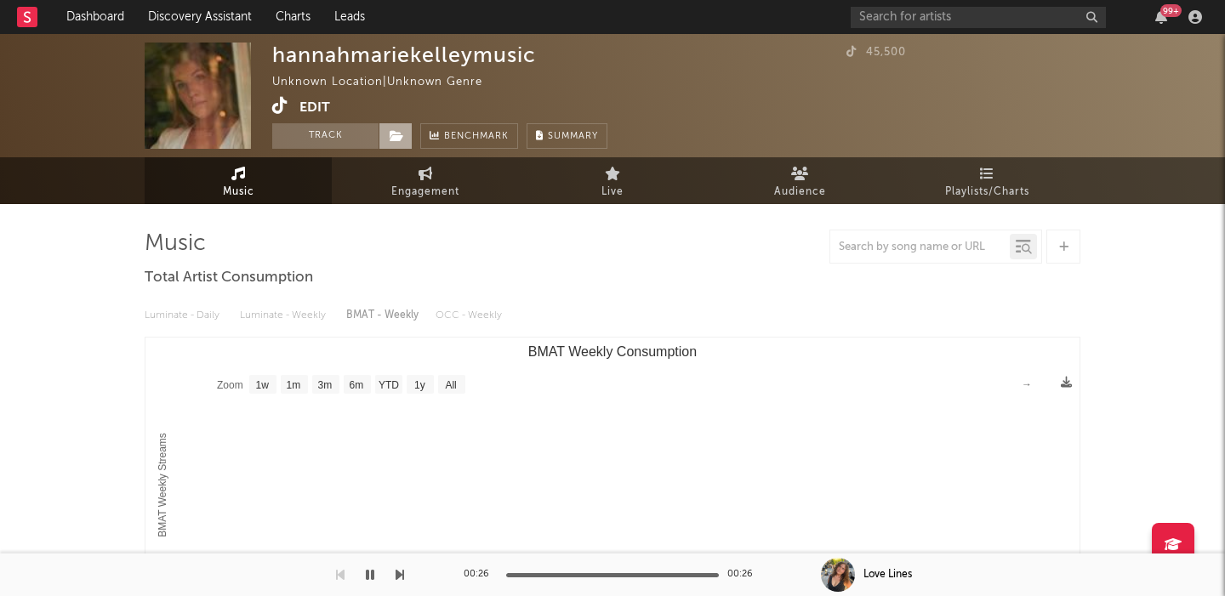
click at [395, 135] on icon at bounding box center [397, 136] width 14 height 12
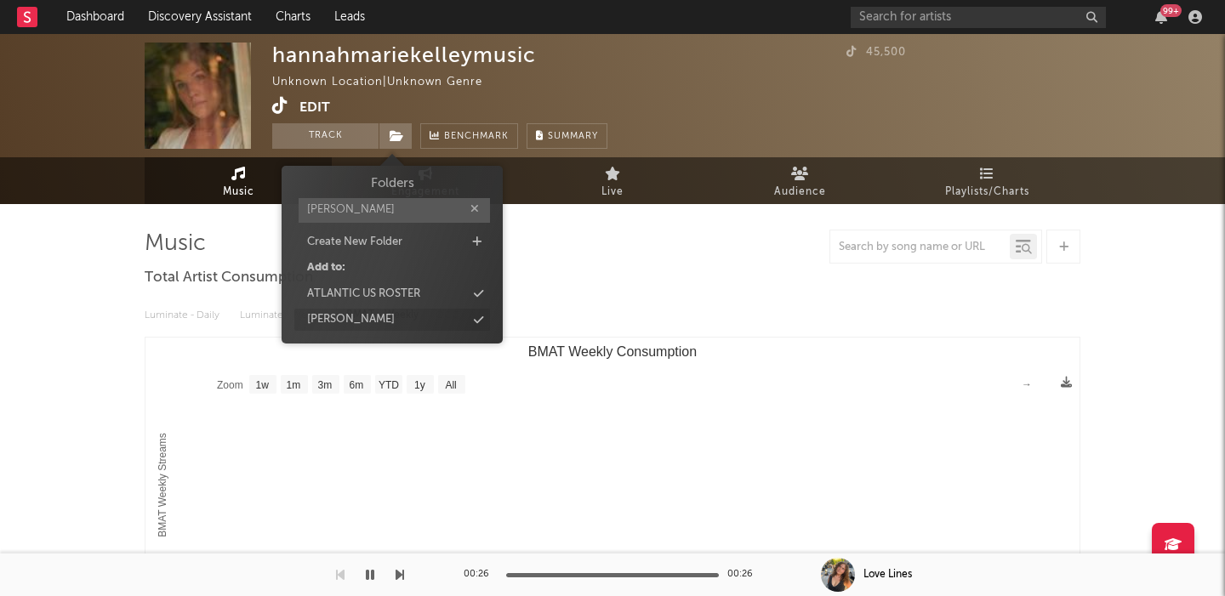
type input "[PERSON_NAME]"
click at [390, 324] on div "[PERSON_NAME]" at bounding box center [392, 320] width 196 height 22
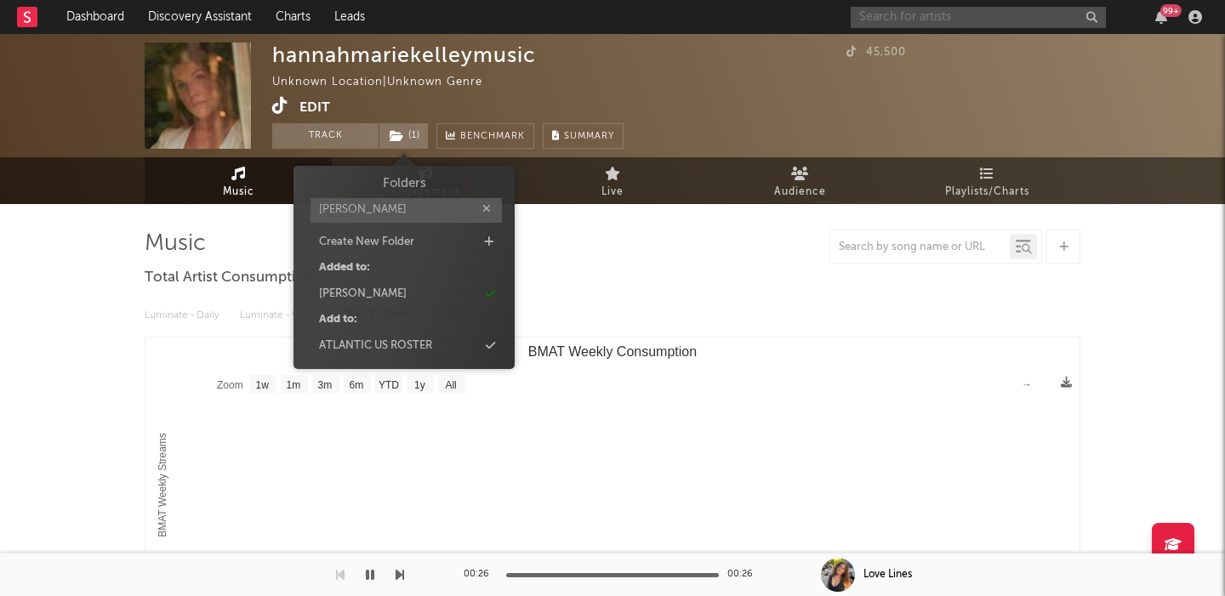
click at [914, 13] on input "text" at bounding box center [977, 17] width 255 height 21
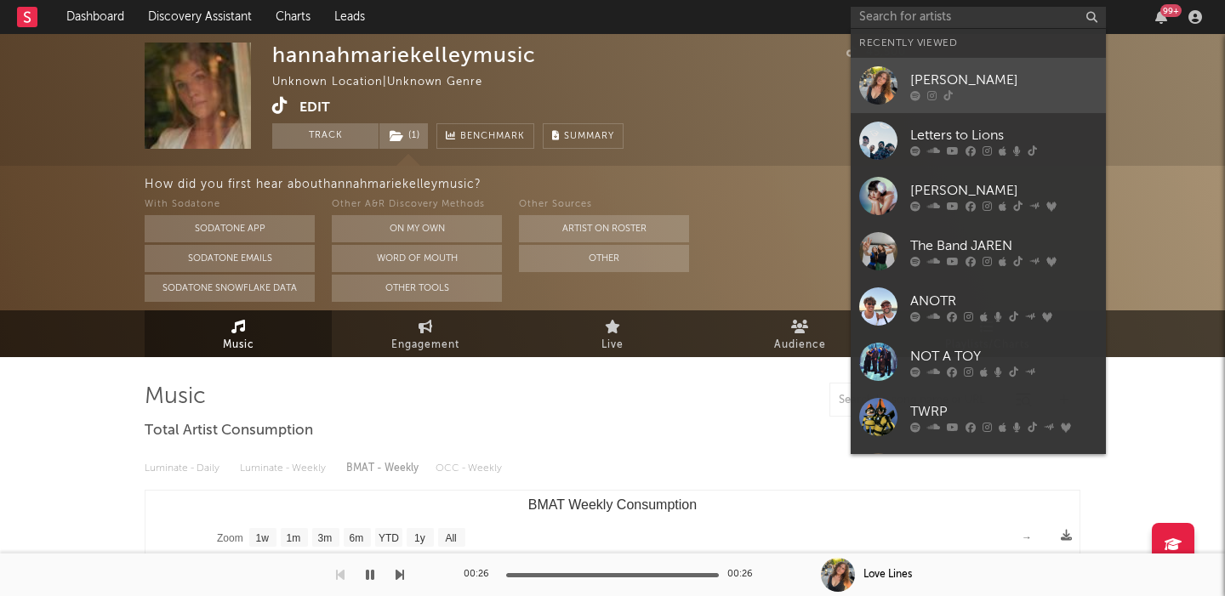
click at [944, 75] on div "[PERSON_NAME]" at bounding box center [1003, 80] width 187 height 20
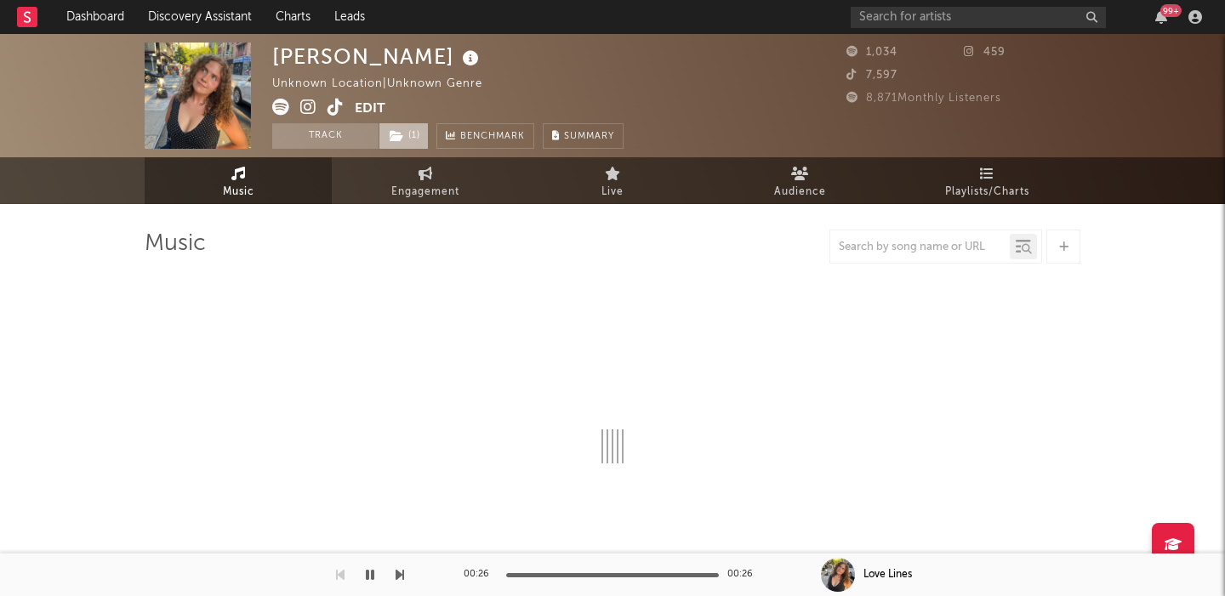
click at [406, 137] on span "( 1 )" at bounding box center [403, 136] width 50 height 26
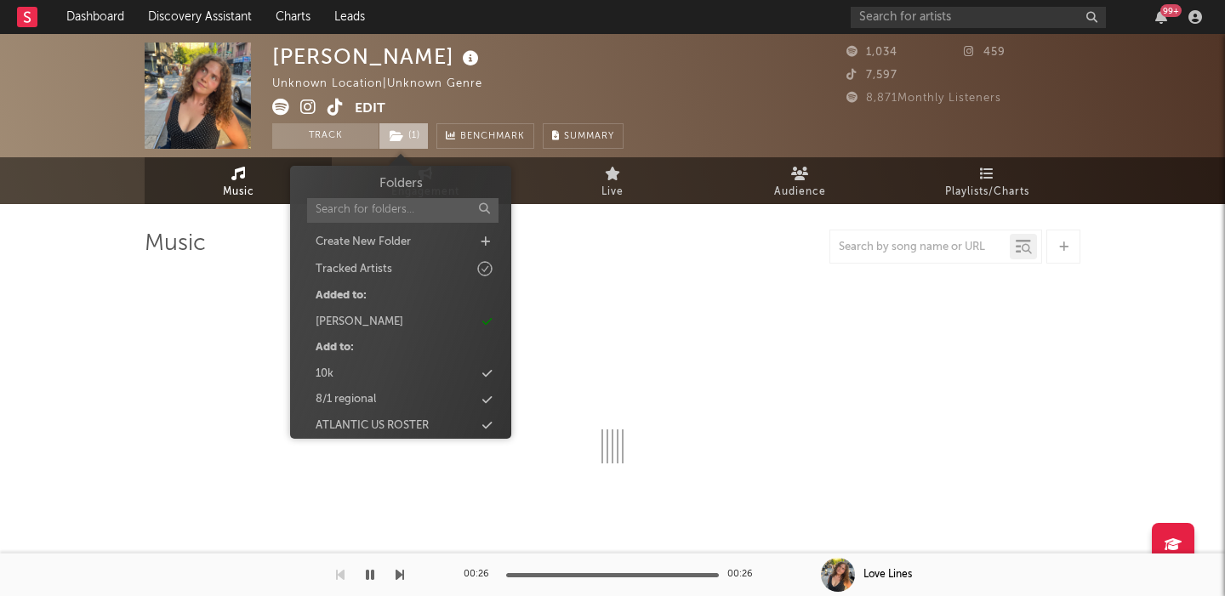
select select "1w"
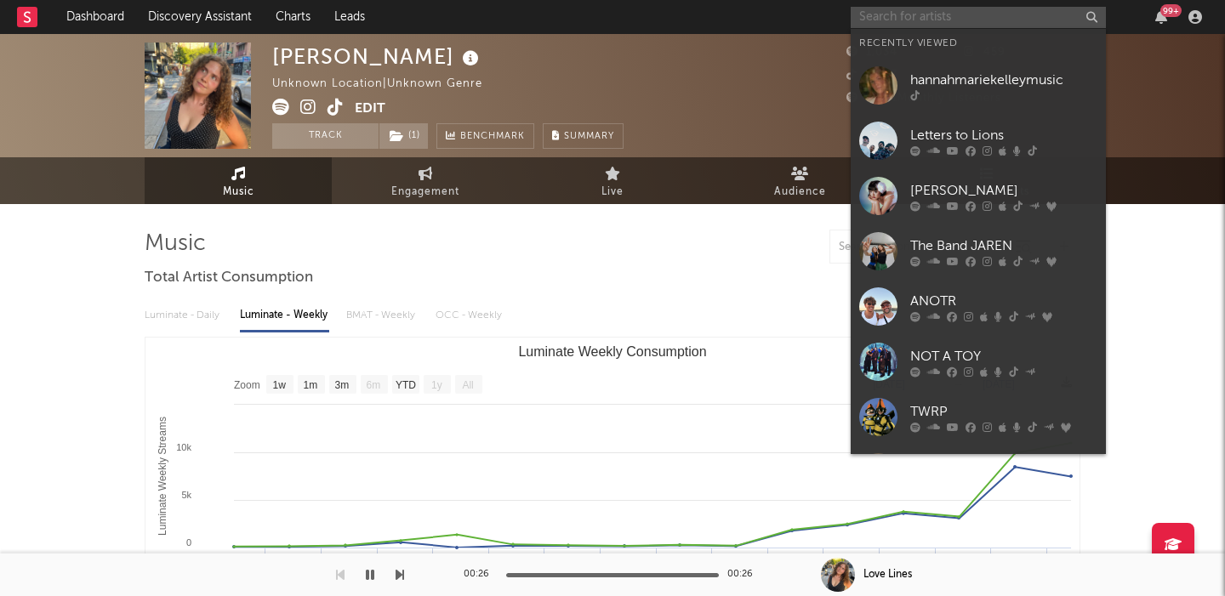
click at [967, 26] on input "text" at bounding box center [977, 17] width 255 height 21
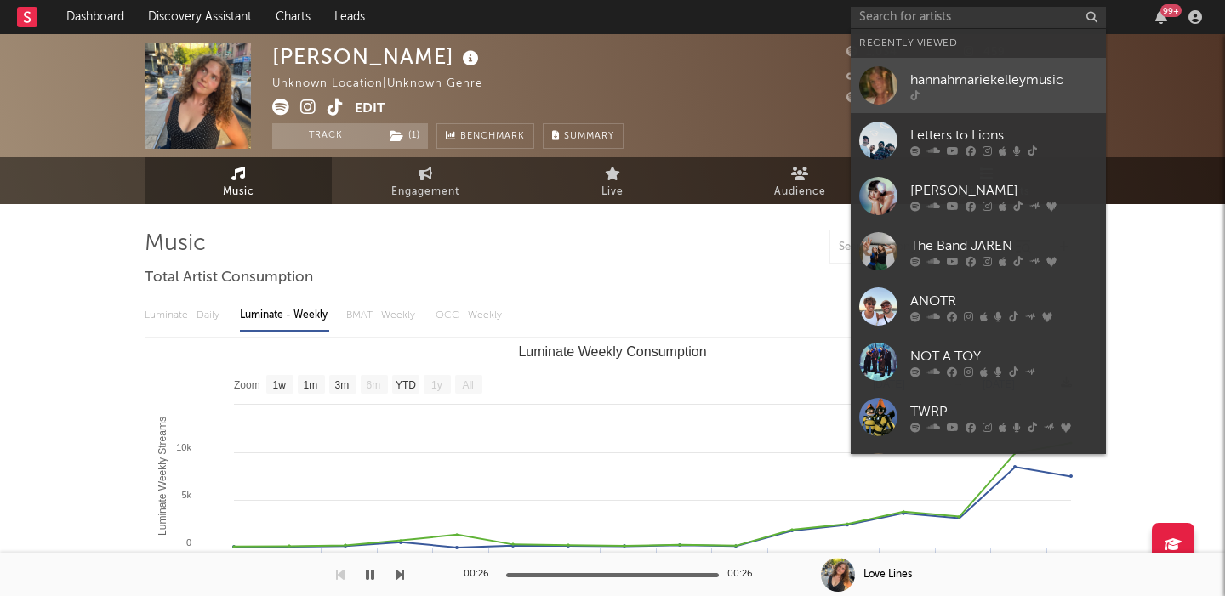
click at [975, 72] on div "hannahmariekelleymusic" at bounding box center [1003, 80] width 187 height 20
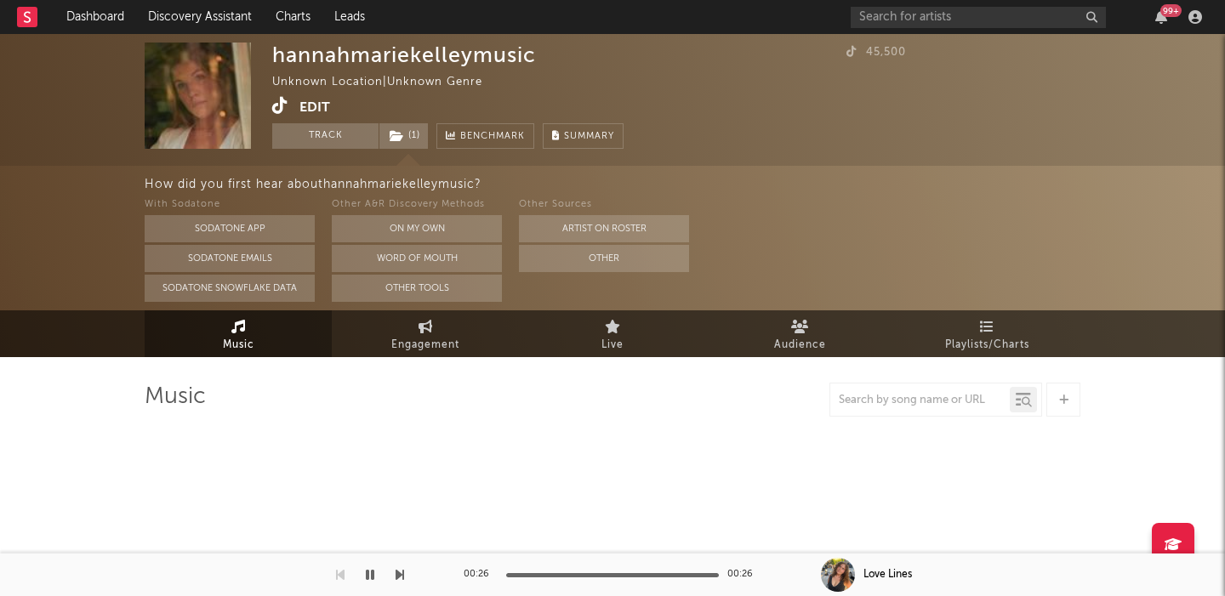
select select "1w"
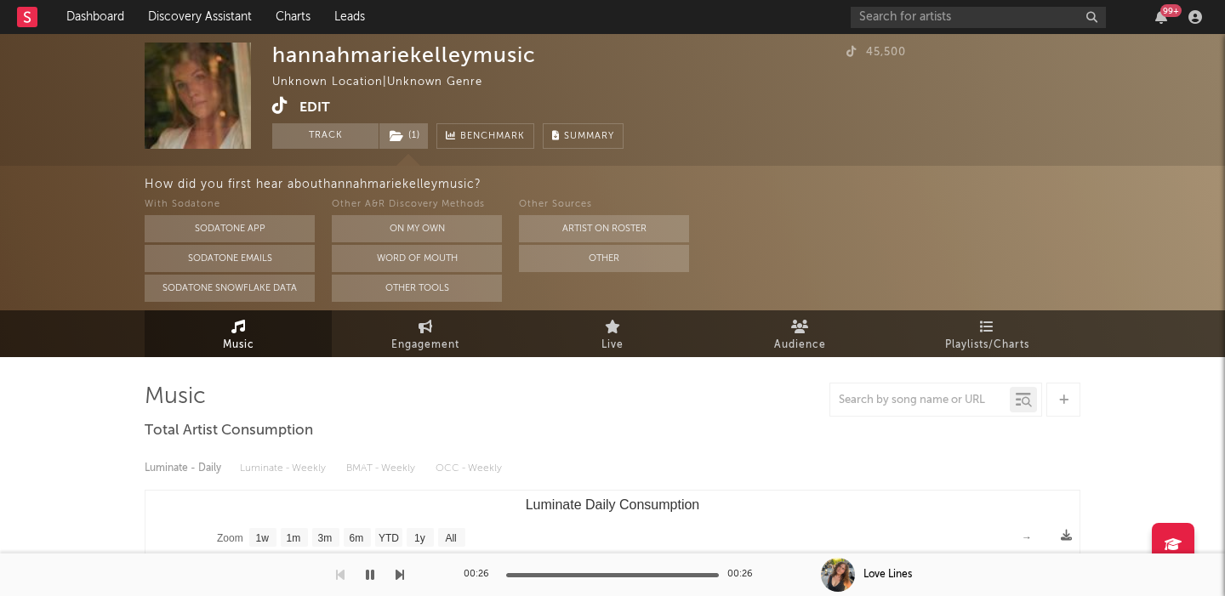
click at [279, 106] on icon at bounding box center [280, 105] width 16 height 17
click at [321, 101] on button "Edit" at bounding box center [314, 107] width 31 height 21
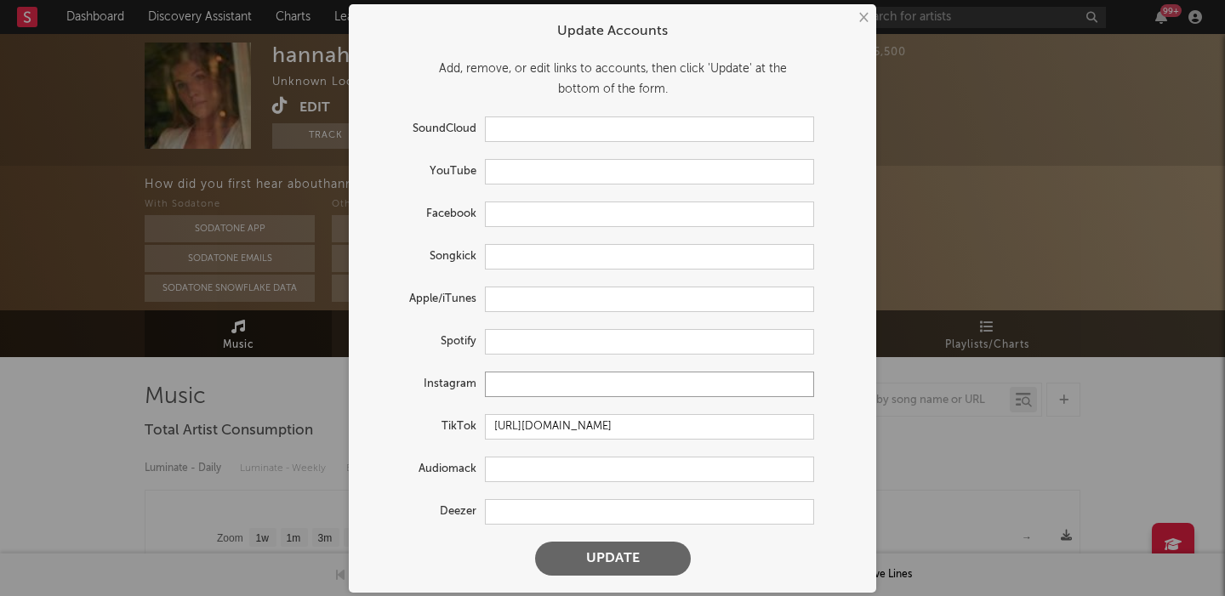
click at [528, 384] on input "text" at bounding box center [649, 385] width 329 height 26
paste input "[URL][DOMAIN_NAME]"
type input "[URL][DOMAIN_NAME]"
click at [611, 567] on button "Update" at bounding box center [613, 559] width 156 height 34
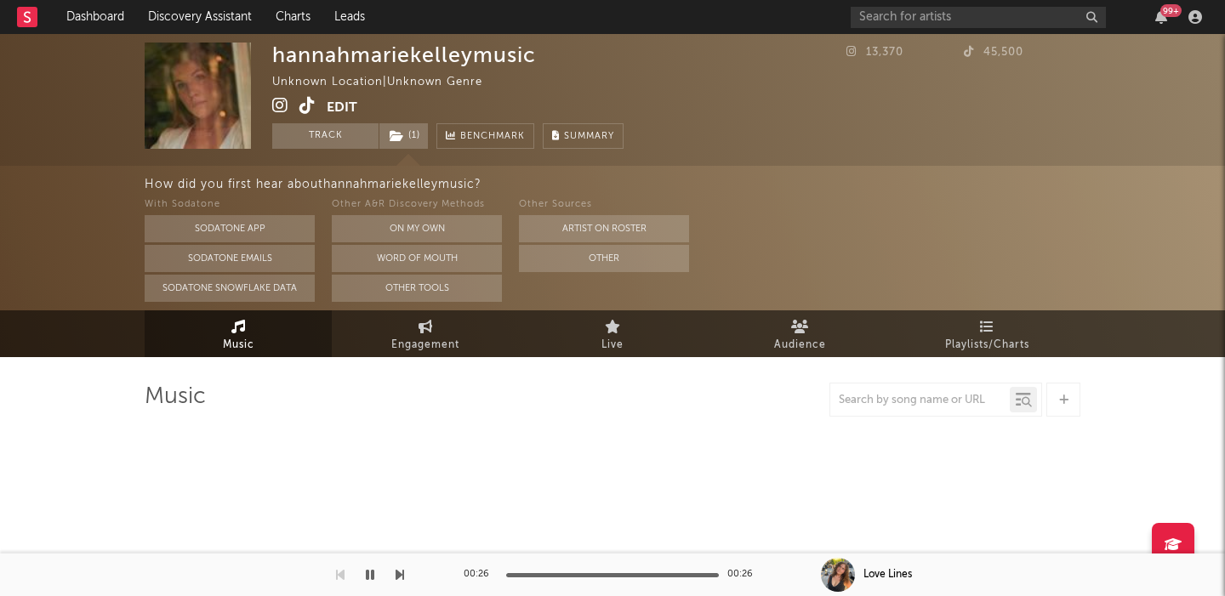
select select "1w"
